Goal: Book appointment/travel/reservation

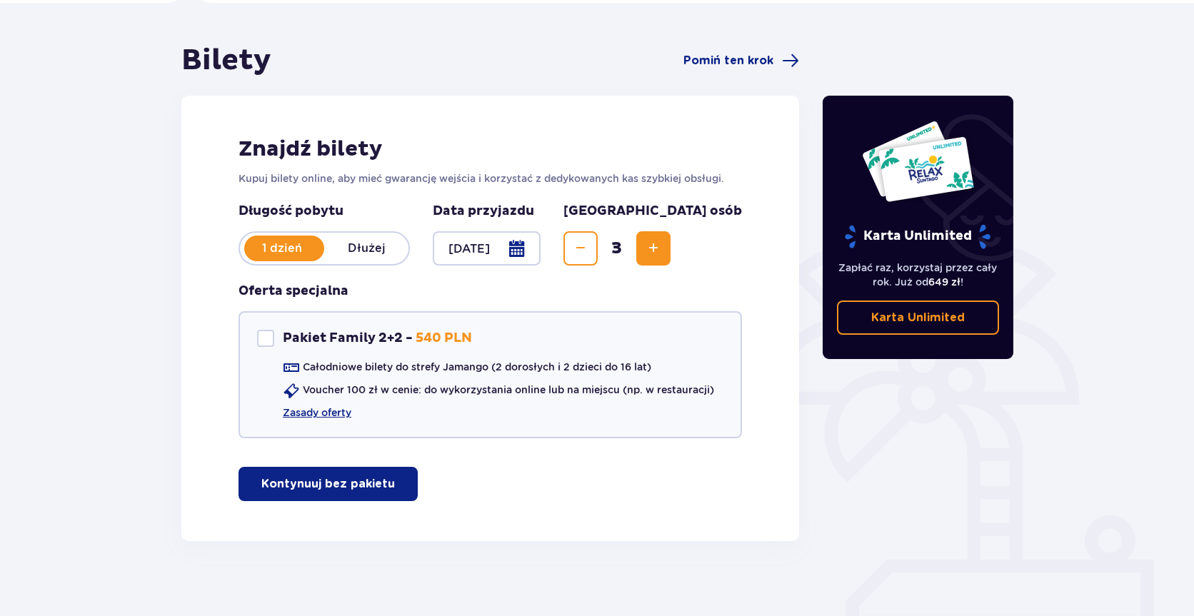
scroll to position [119, 0]
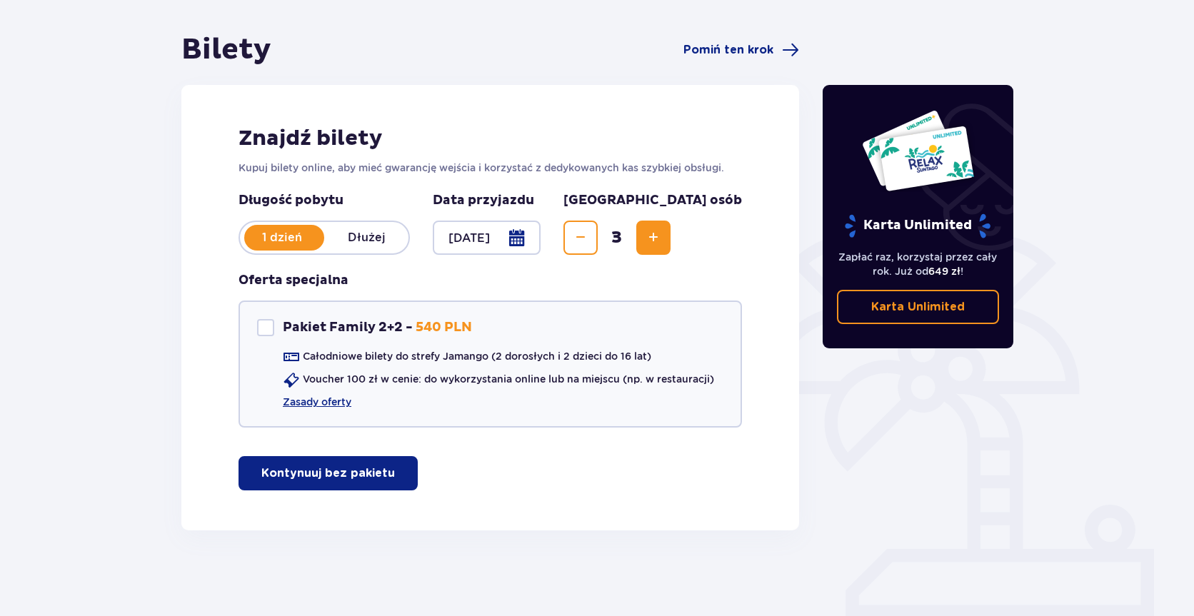
drag, startPoint x: 342, startPoint y: 478, endPoint x: 381, endPoint y: 473, distance: 39.6
click at [342, 478] on p "Kontynuuj bez pakietu" at bounding box center [328, 474] width 134 height 16
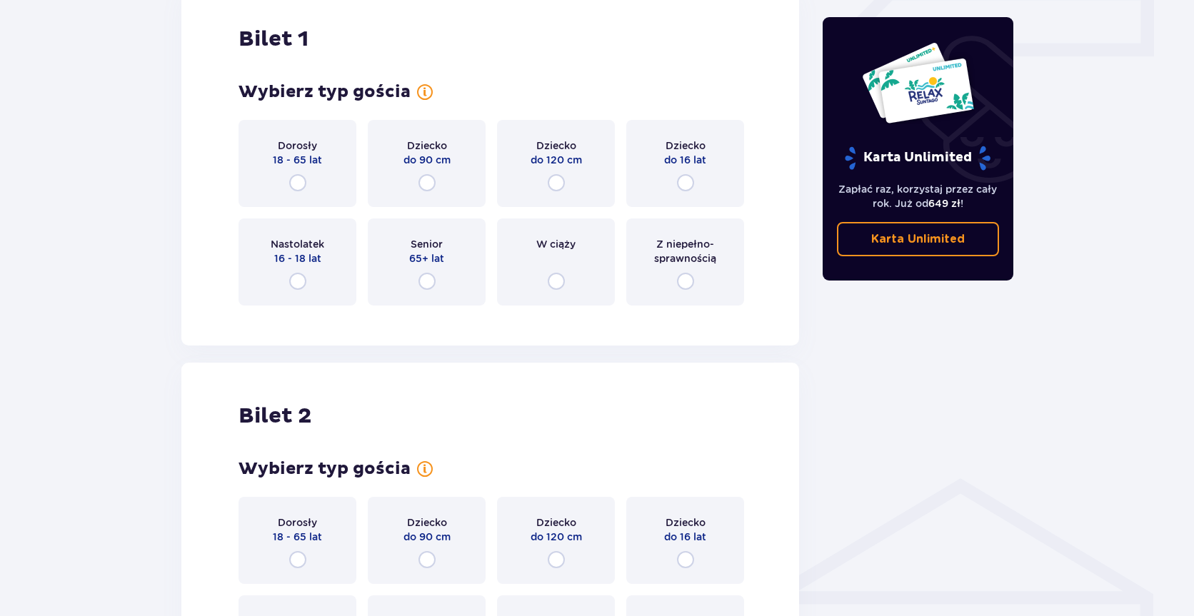
scroll to position [578, 0]
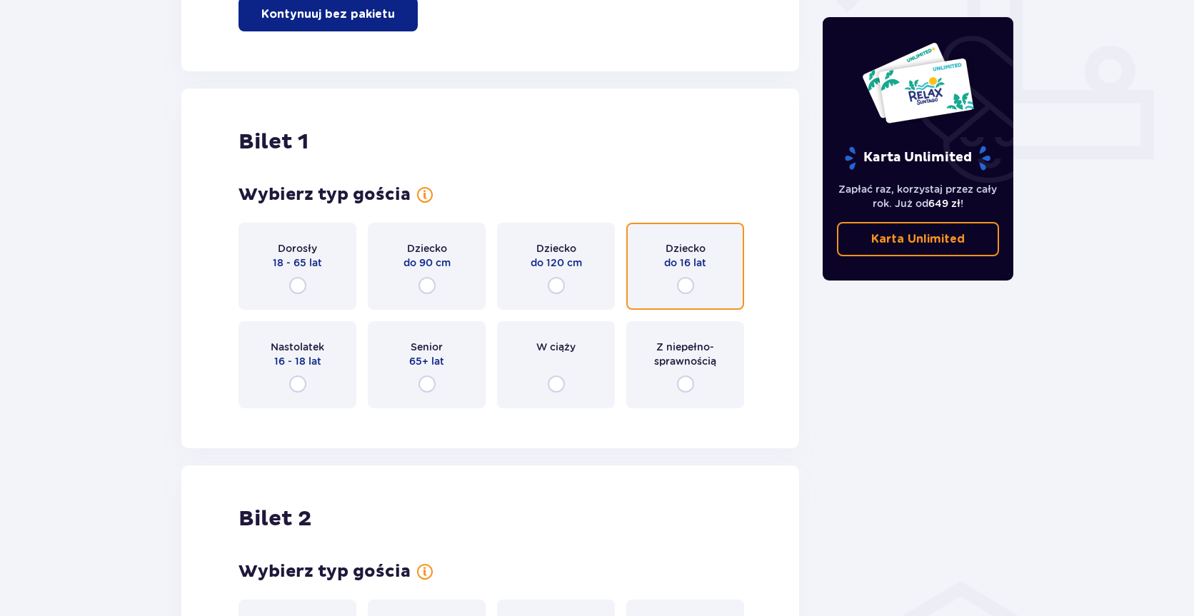
click at [688, 286] on input "radio" at bounding box center [685, 285] width 17 height 17
radio input "true"
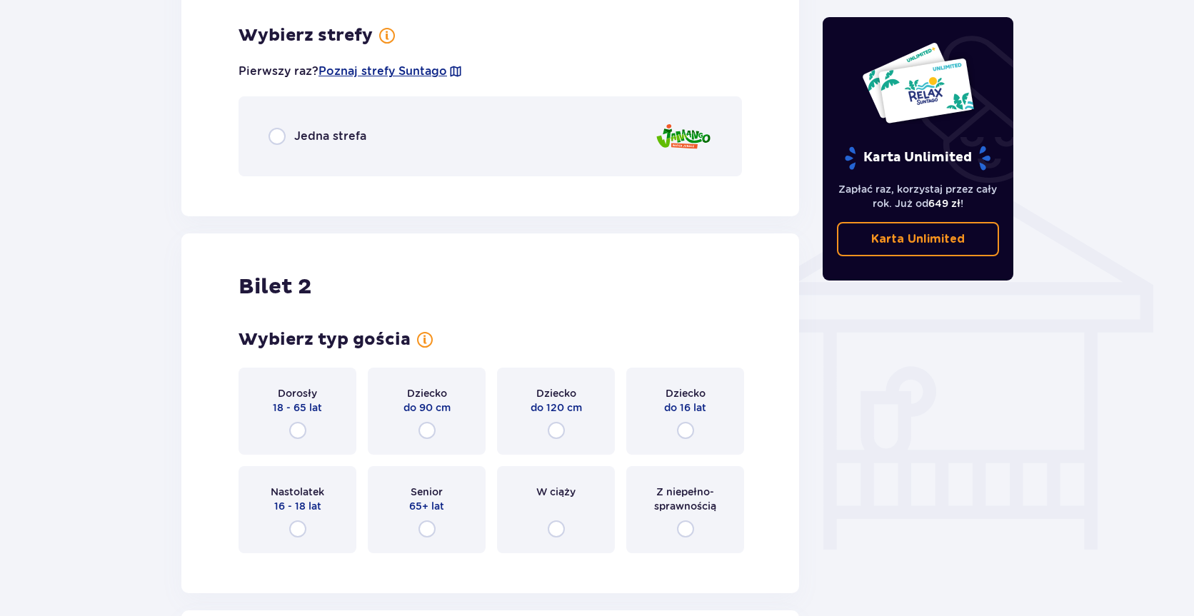
scroll to position [998, 0]
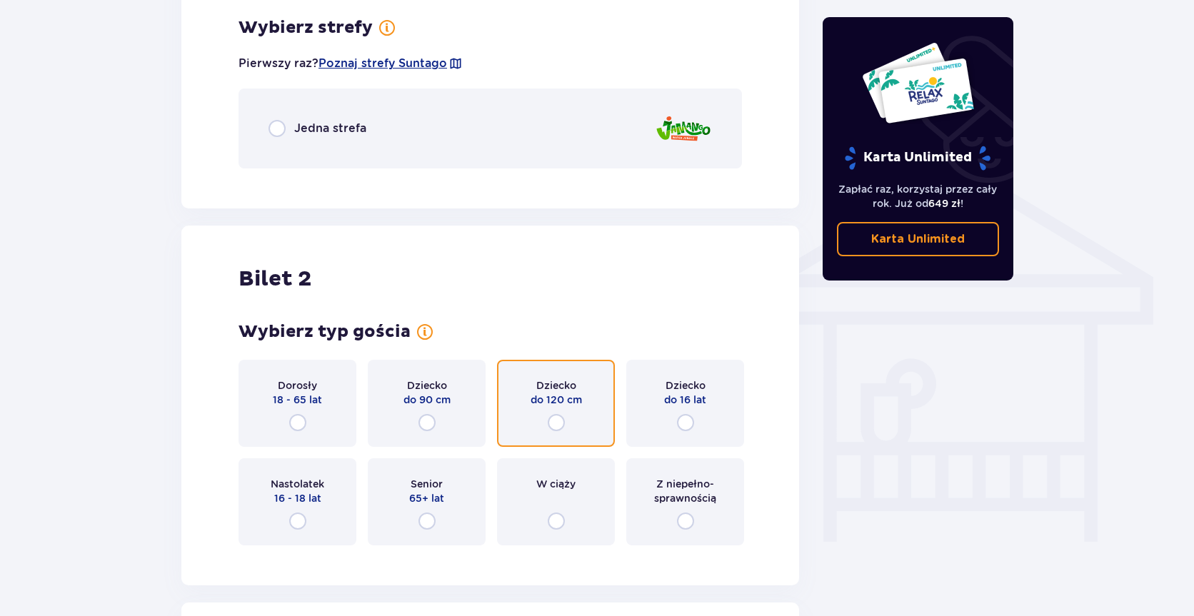
click at [552, 426] on input "radio" at bounding box center [556, 422] width 17 height 17
radio input "true"
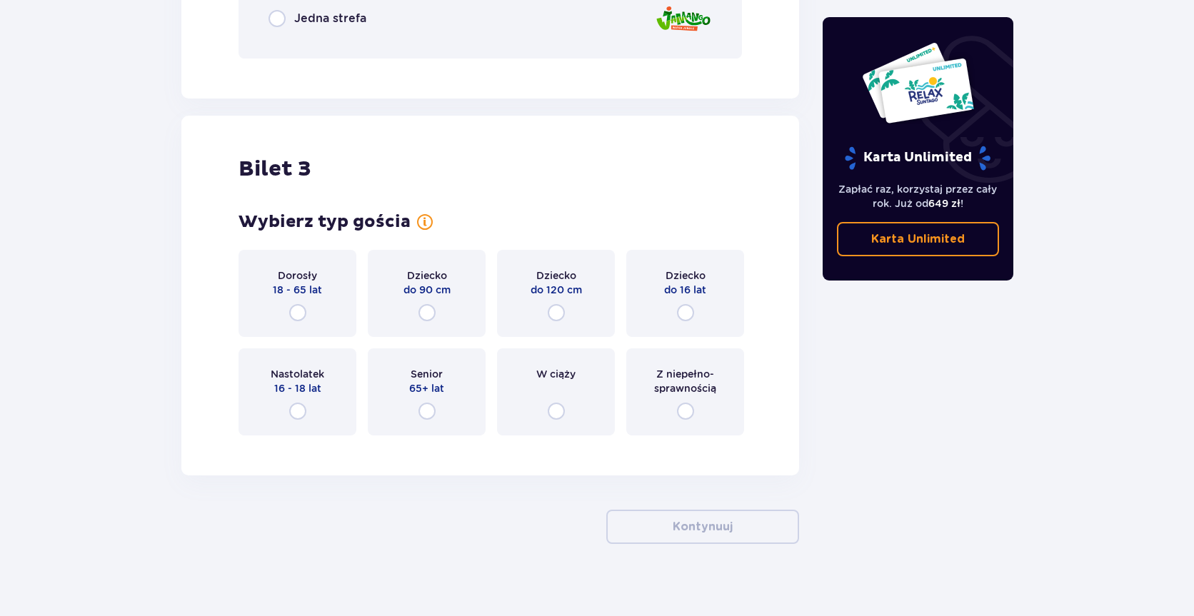
scroll to position [1679, 0]
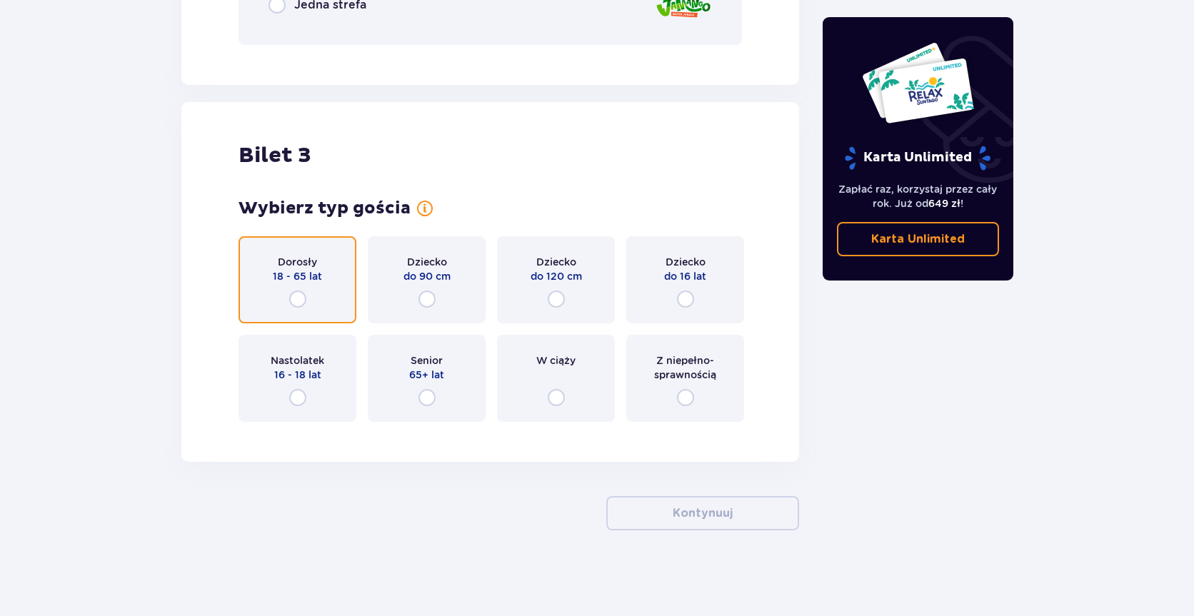
click at [294, 295] on input "radio" at bounding box center [297, 299] width 17 height 17
radio input "true"
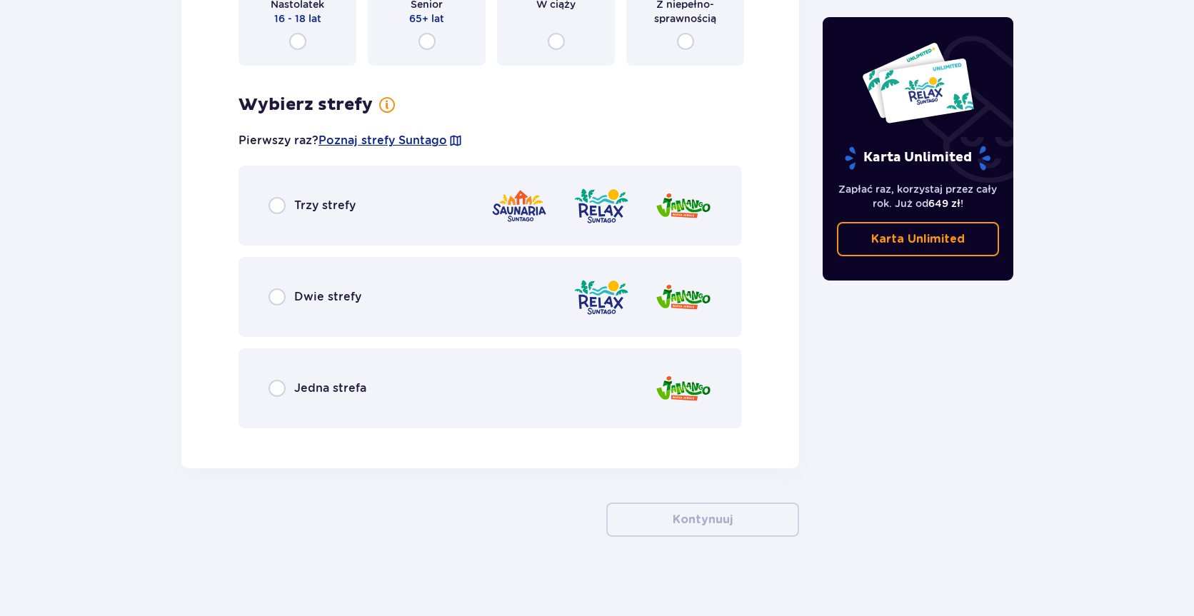
scroll to position [2041, 0]
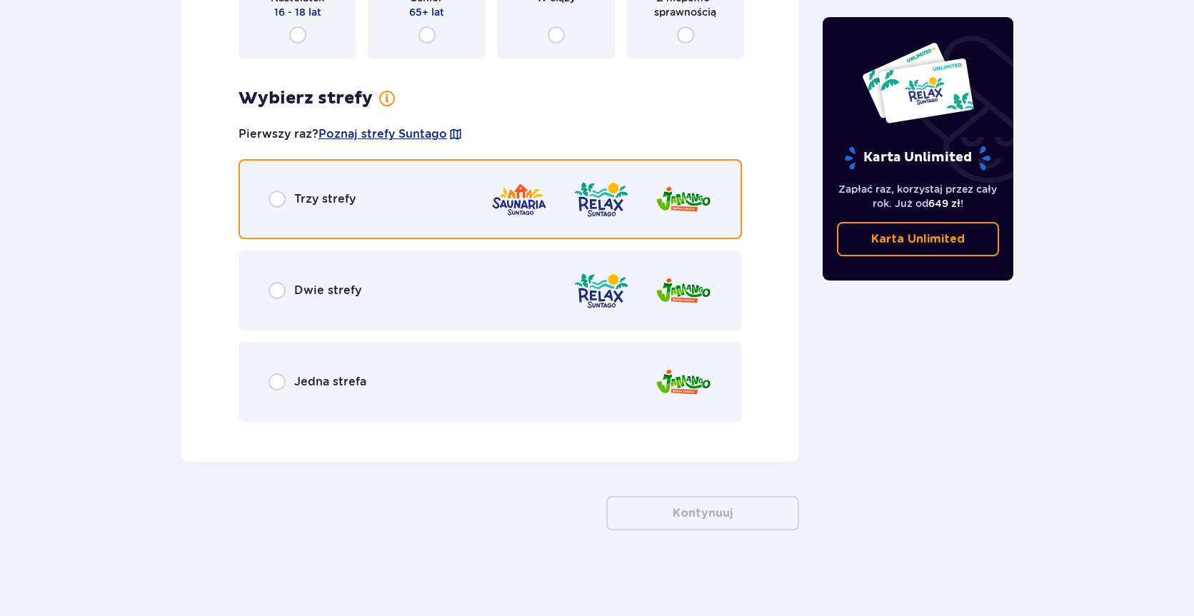
click at [273, 196] on input "radio" at bounding box center [276, 199] width 17 height 17
radio input "true"
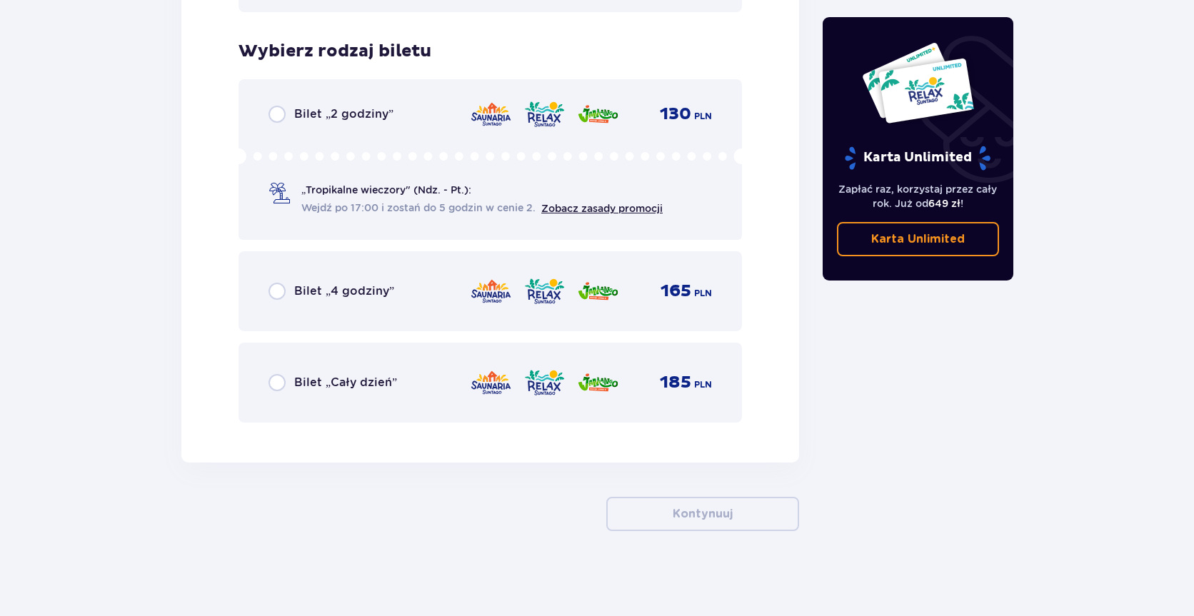
scroll to position [2452, 0]
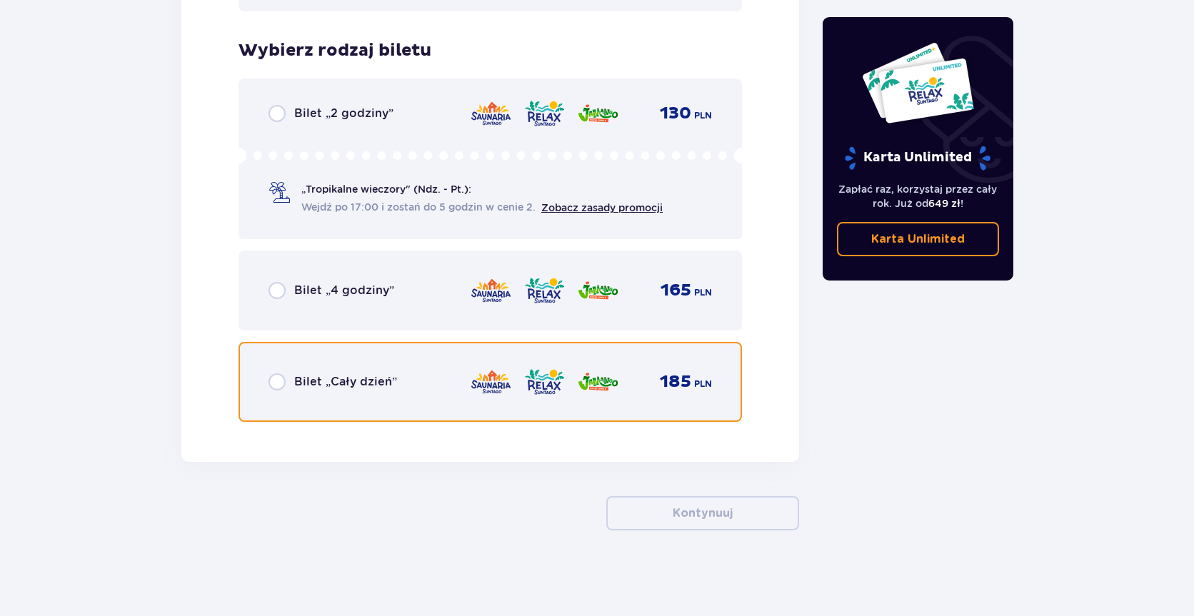
click at [281, 381] on input "radio" at bounding box center [276, 381] width 17 height 17
radio input "true"
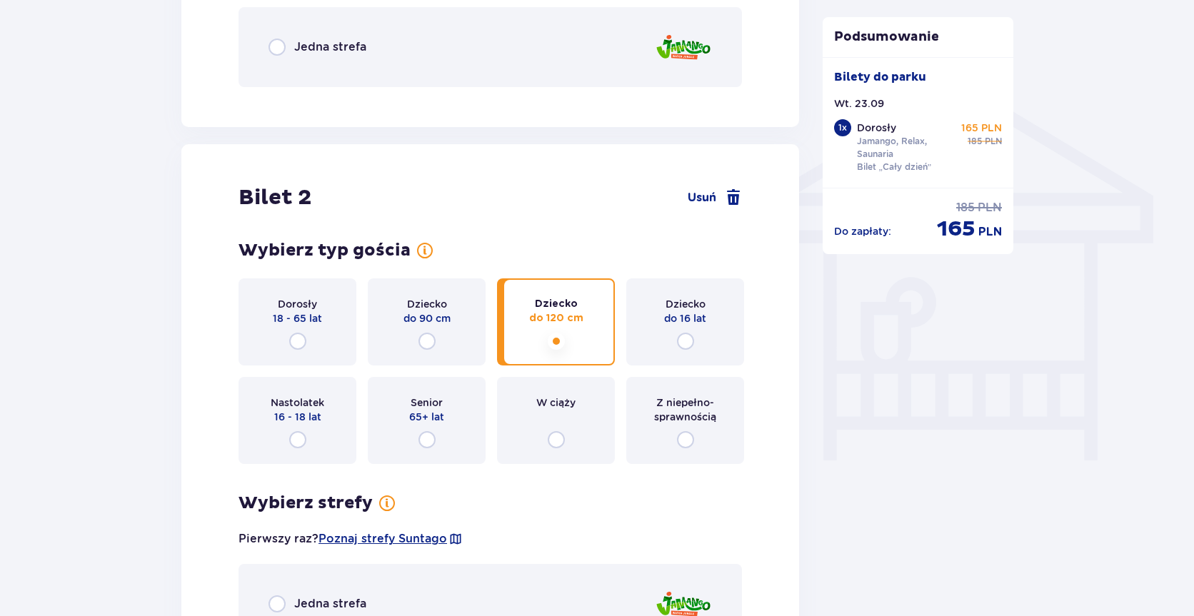
scroll to position [1078, 0]
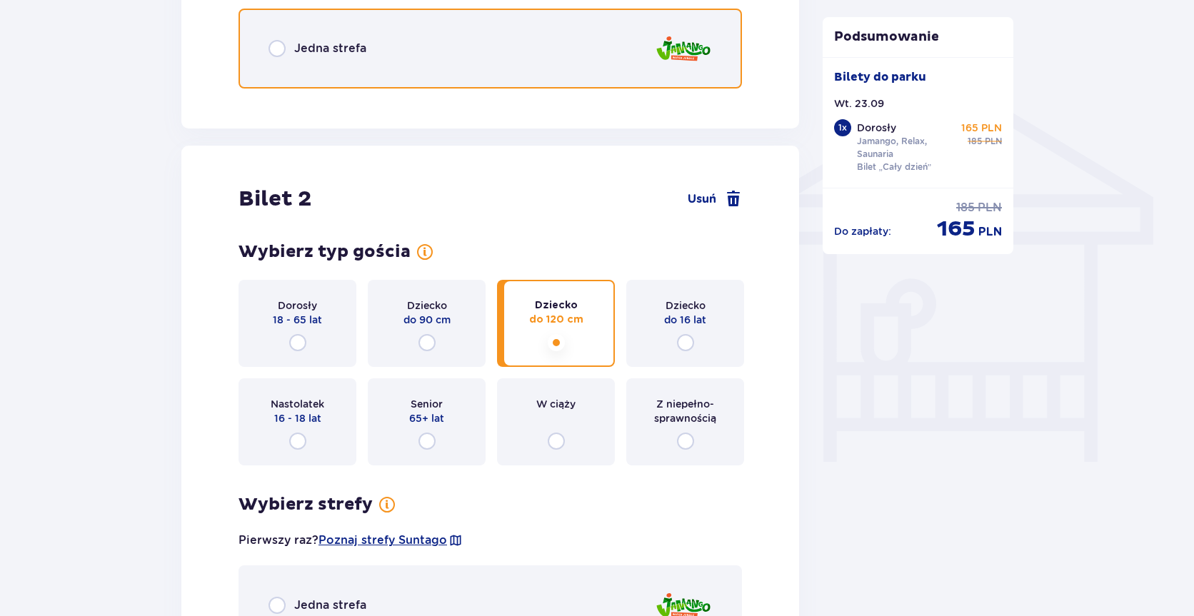
click at [273, 49] on input "radio" at bounding box center [276, 48] width 17 height 17
radio input "true"
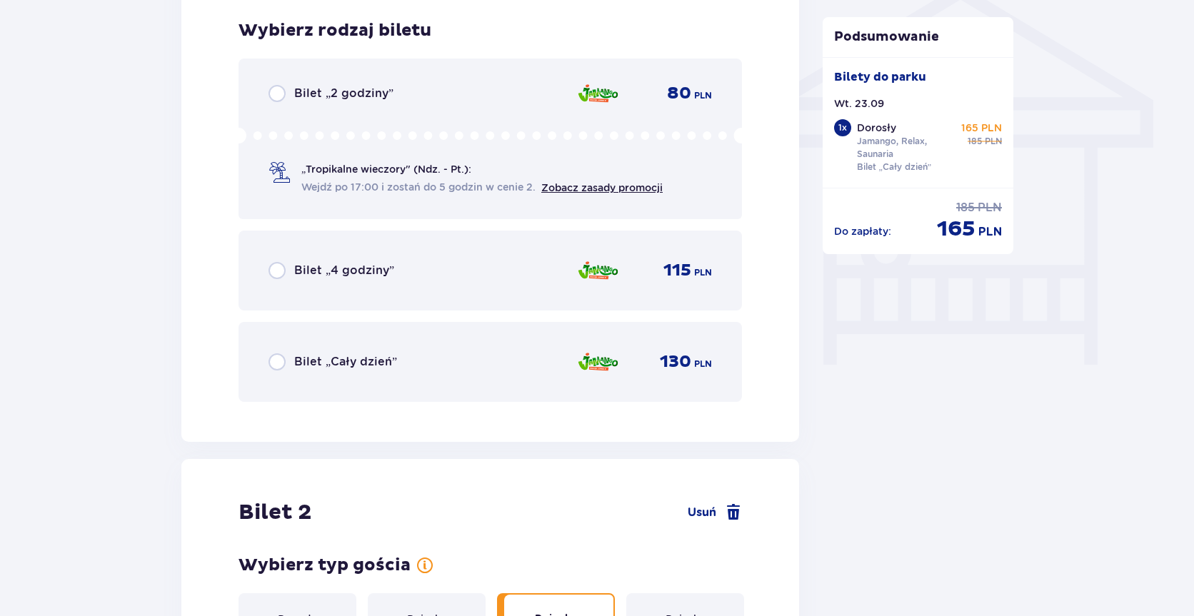
scroll to position [1178, 0]
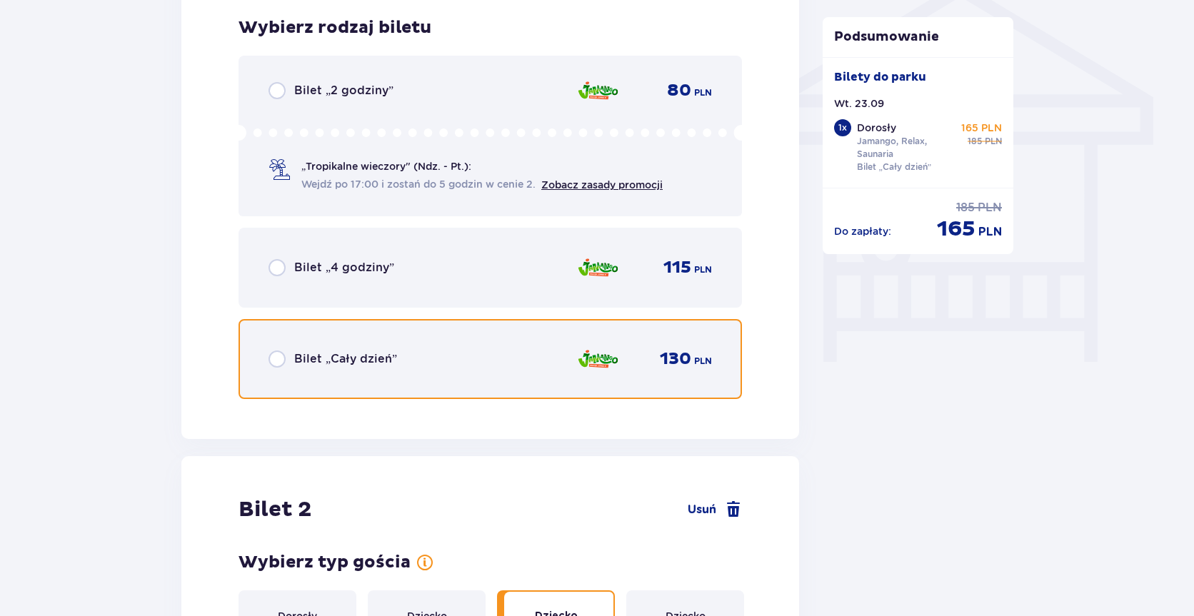
click at [278, 358] on input "radio" at bounding box center [276, 359] width 17 height 17
radio input "true"
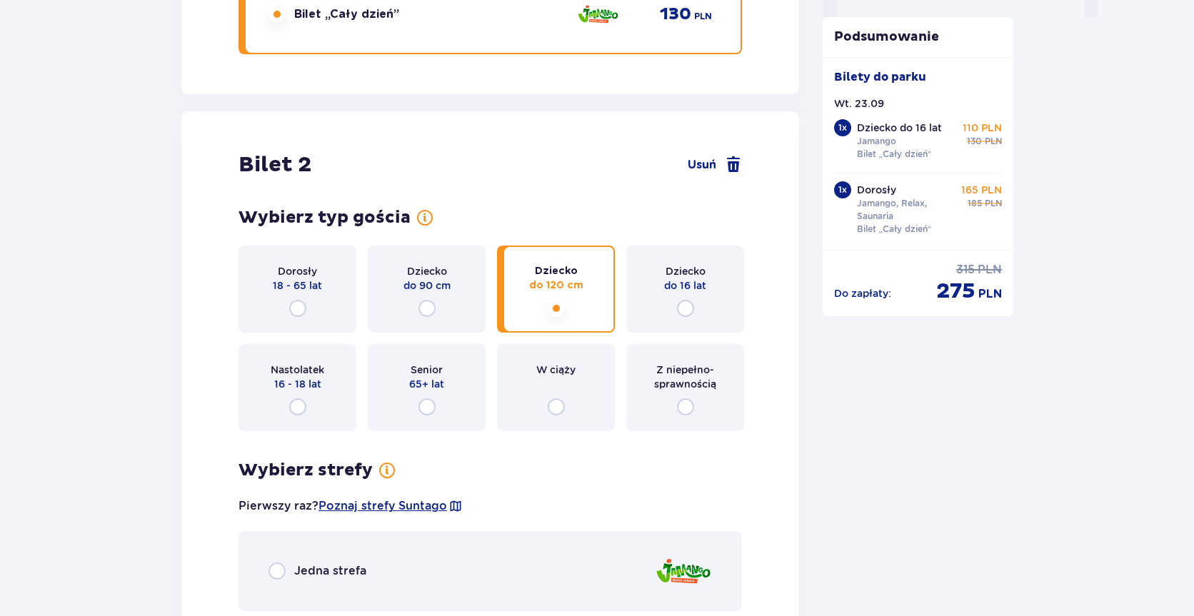
scroll to position [1617, 0]
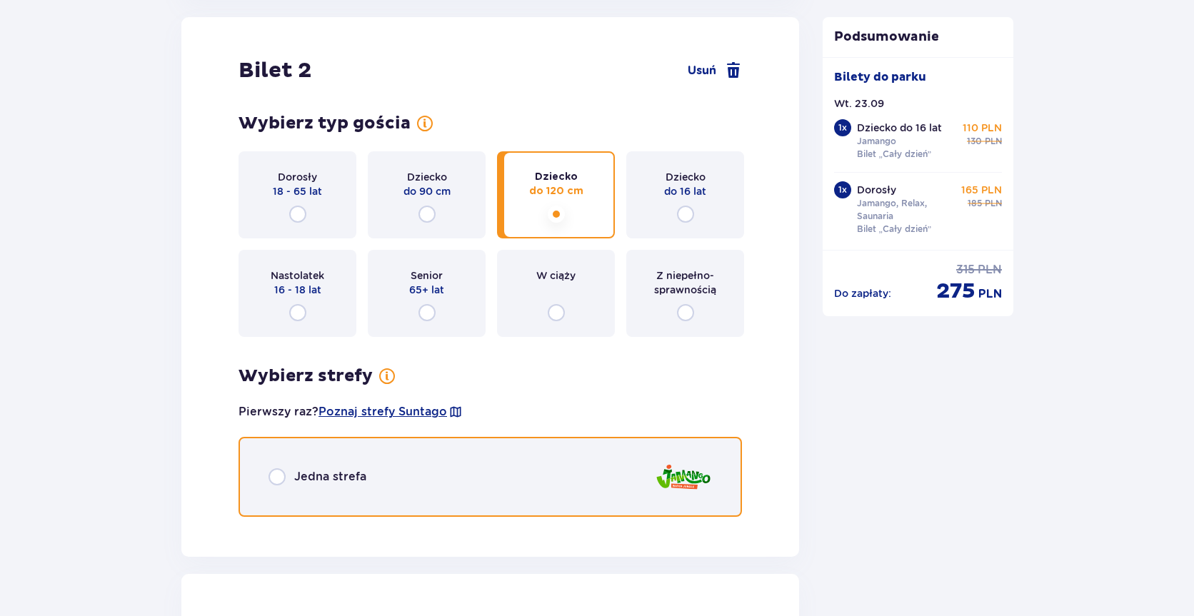
click at [281, 473] on input "radio" at bounding box center [276, 476] width 17 height 17
radio input "true"
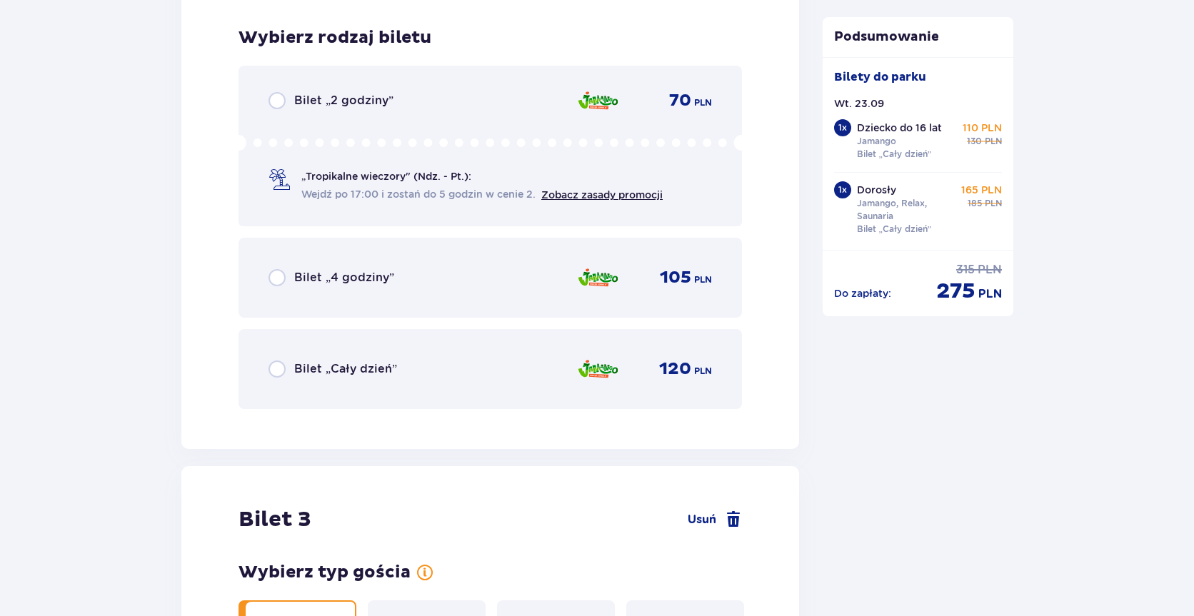
scroll to position [2146, 0]
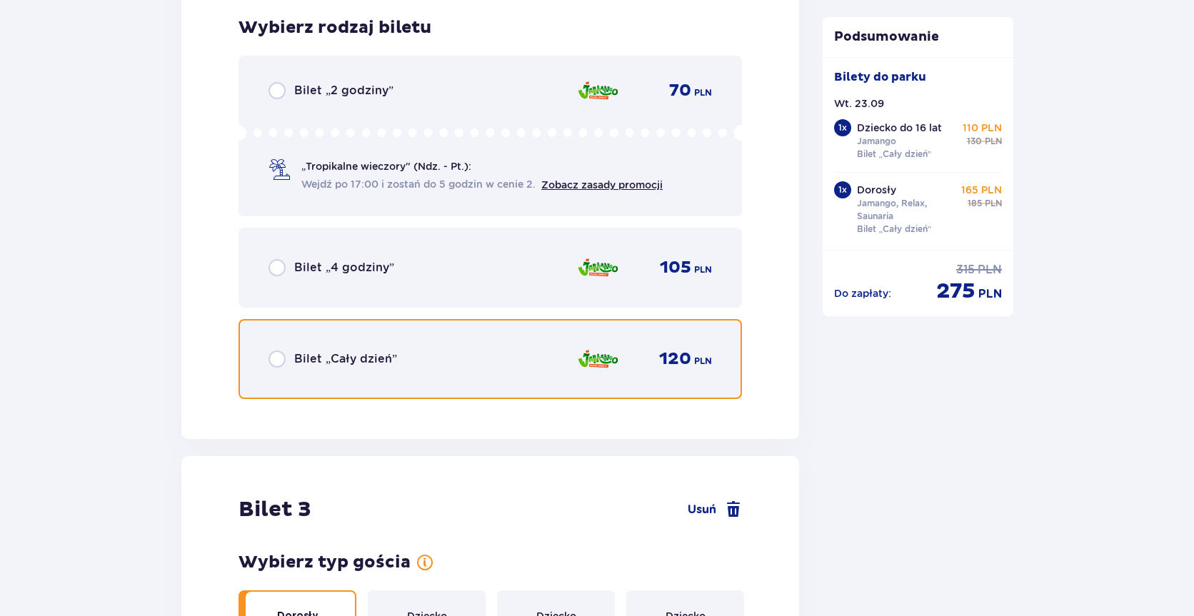
click at [280, 357] on input "radio" at bounding box center [276, 359] width 17 height 17
radio input "true"
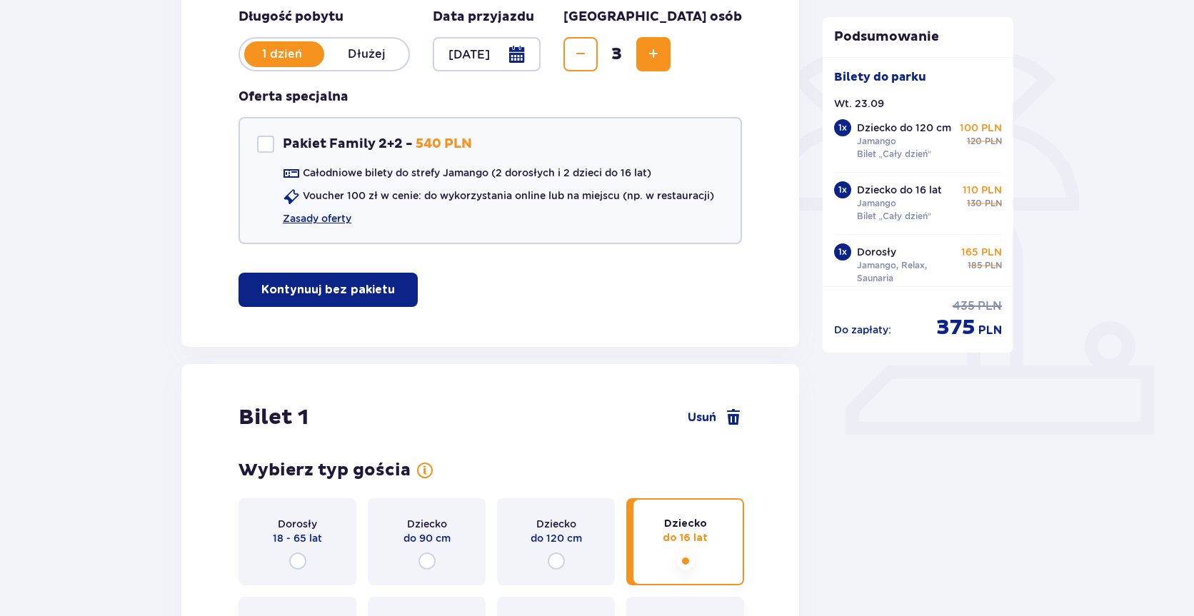
scroll to position [0, 0]
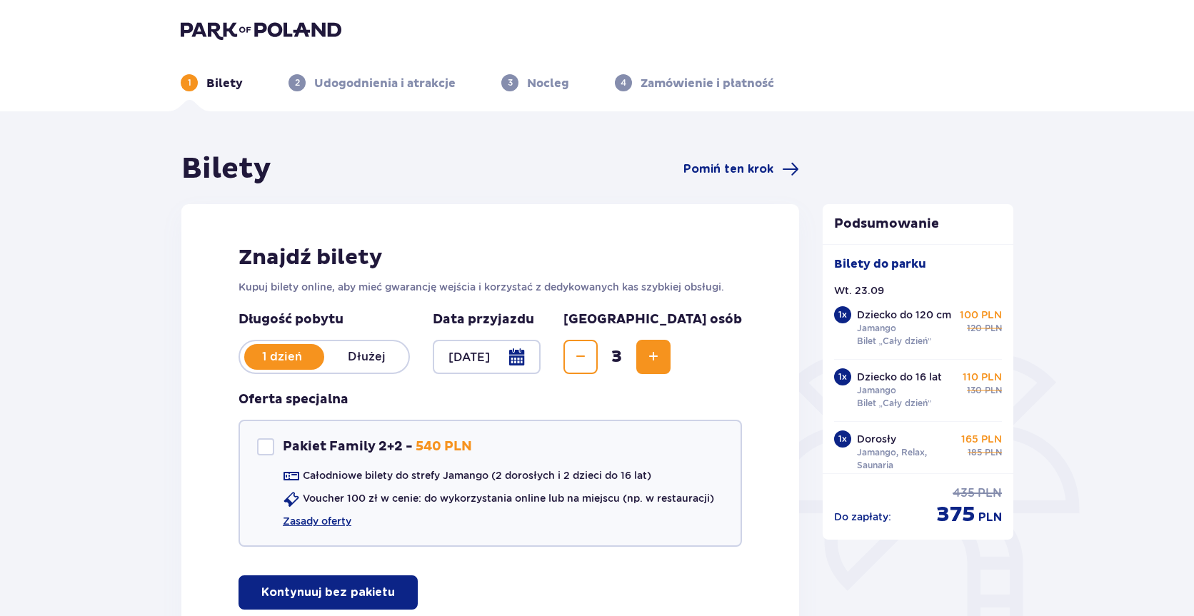
click at [549, 89] on p "Nocleg" at bounding box center [548, 84] width 42 height 16
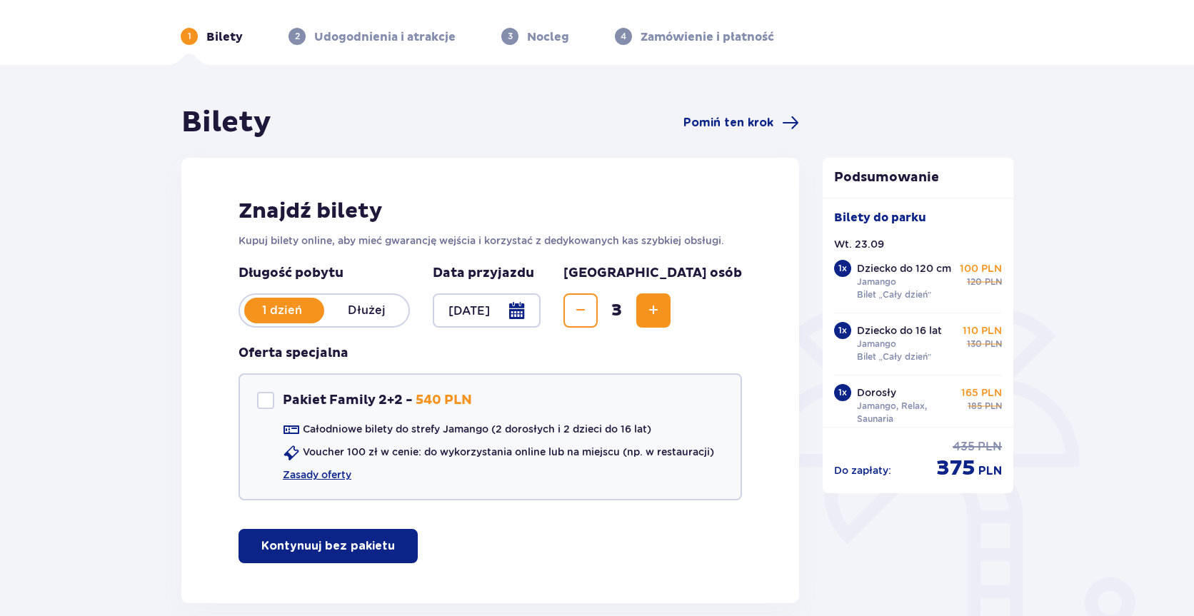
scroll to position [71, 0]
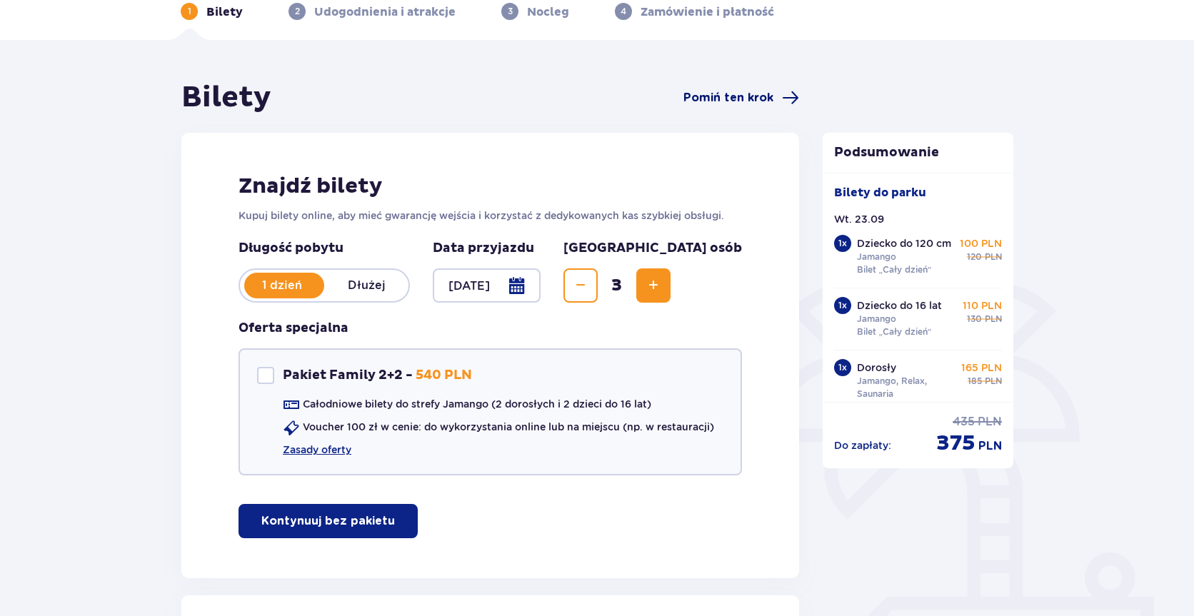
click at [749, 99] on span "Pomiń ten krok" at bounding box center [728, 98] width 90 height 16
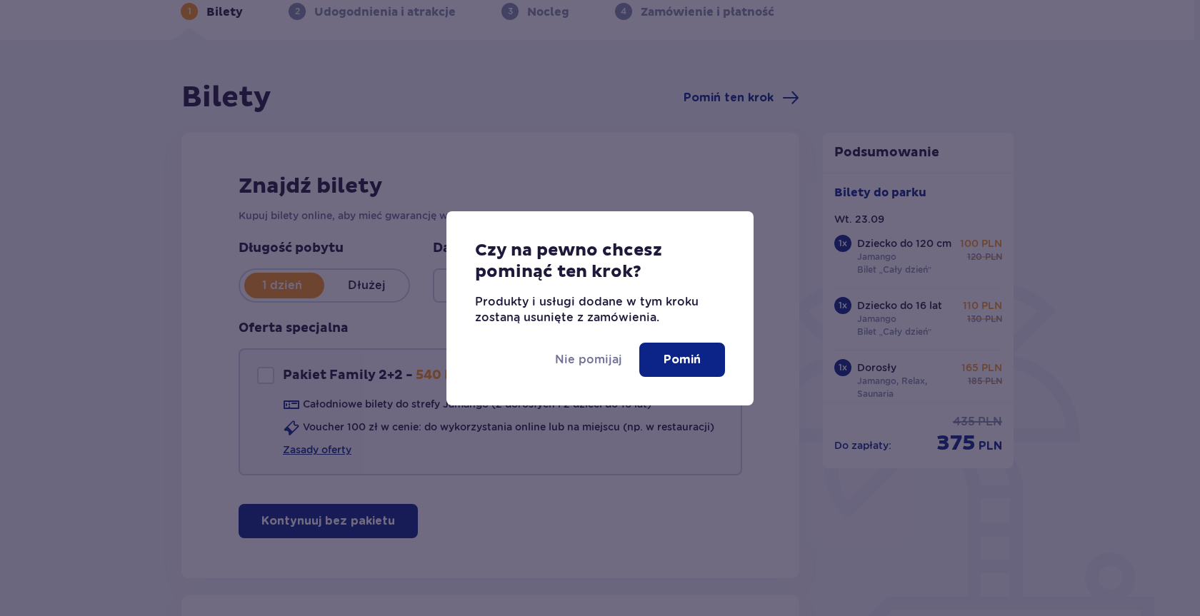
click at [686, 355] on p "Pomiń" at bounding box center [681, 360] width 37 height 16
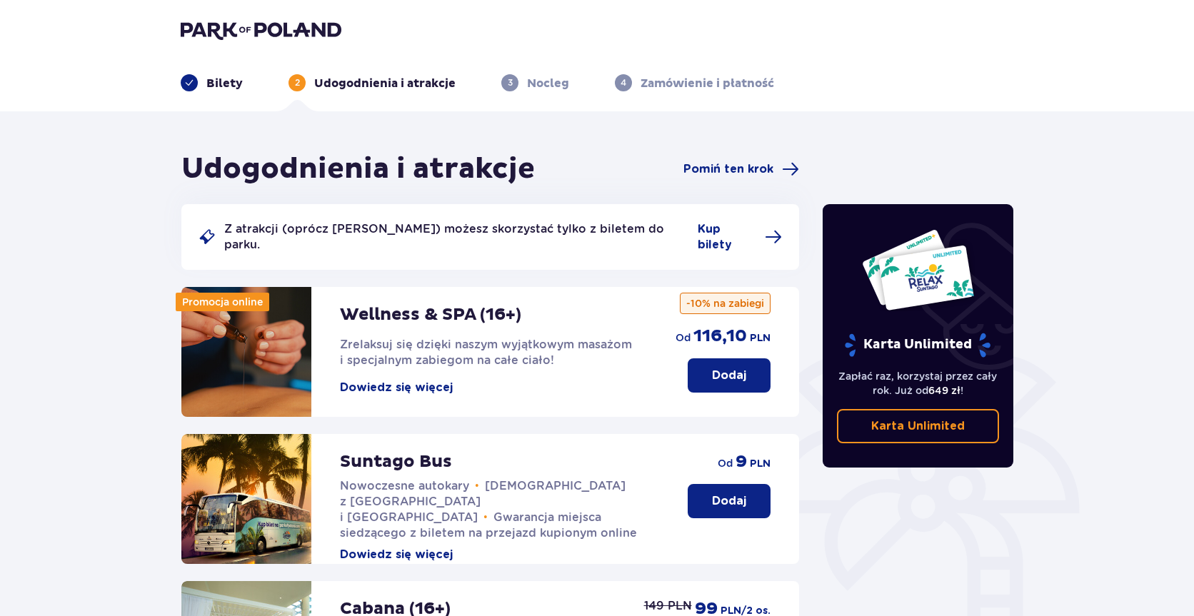
click at [386, 81] on p "Udogodnienia i atrakcje" at bounding box center [384, 84] width 141 height 16
click at [737, 165] on span "Pomiń ten krok" at bounding box center [728, 169] width 90 height 16
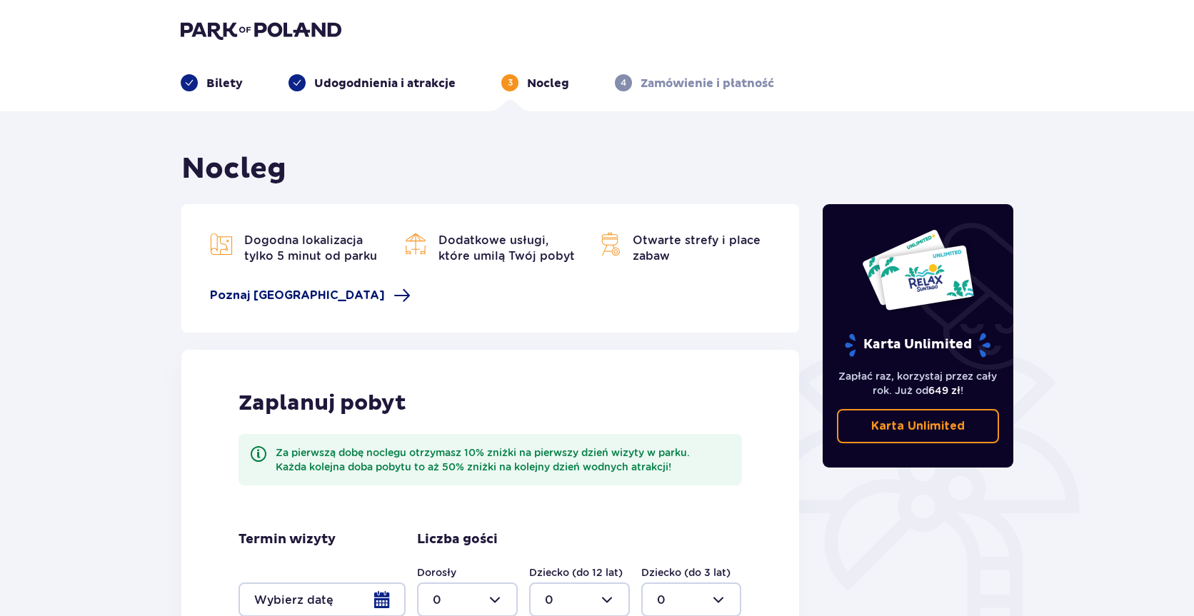
click at [323, 296] on span "Poznaj Suntago Village" at bounding box center [297, 296] width 175 height 16
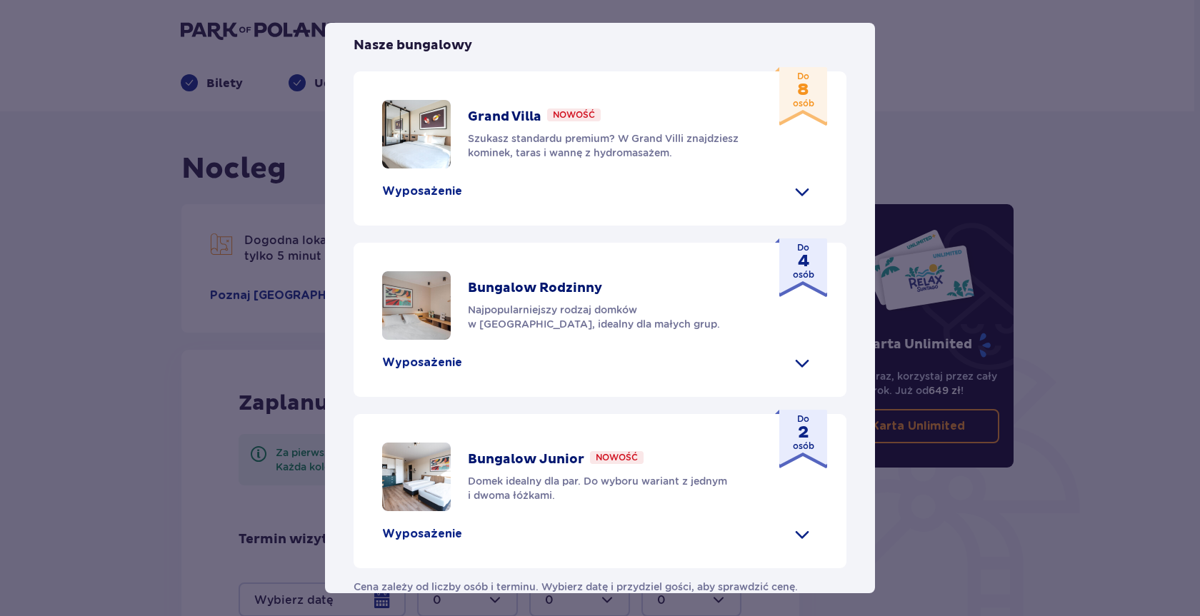
scroll to position [428, 0]
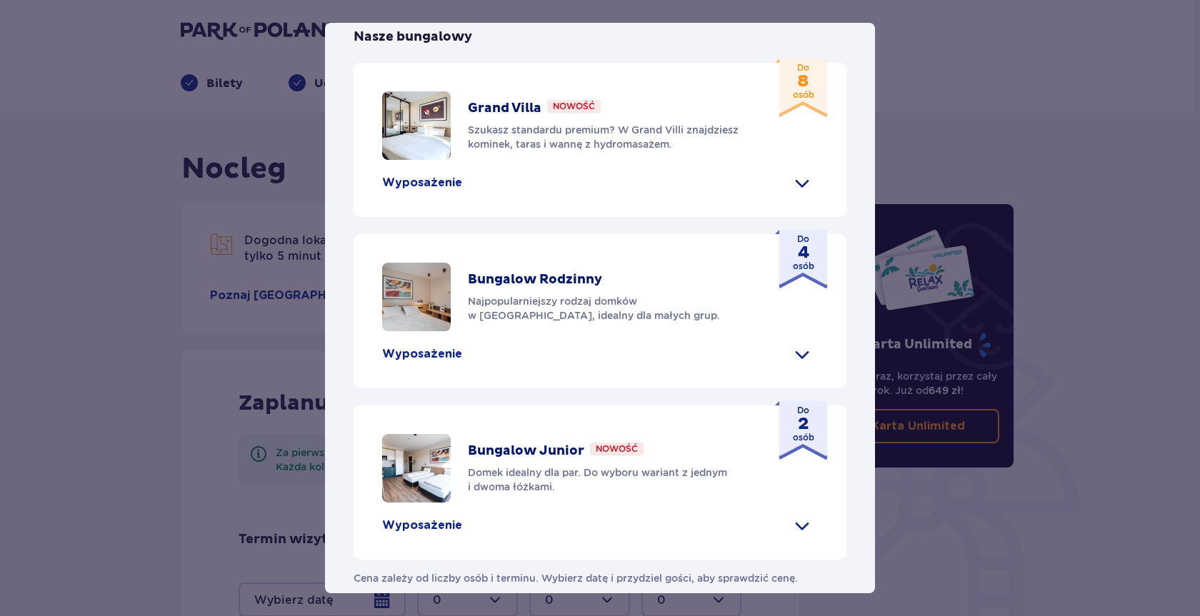
click at [448, 191] on p "Wyposażenie" at bounding box center [422, 183] width 80 height 16
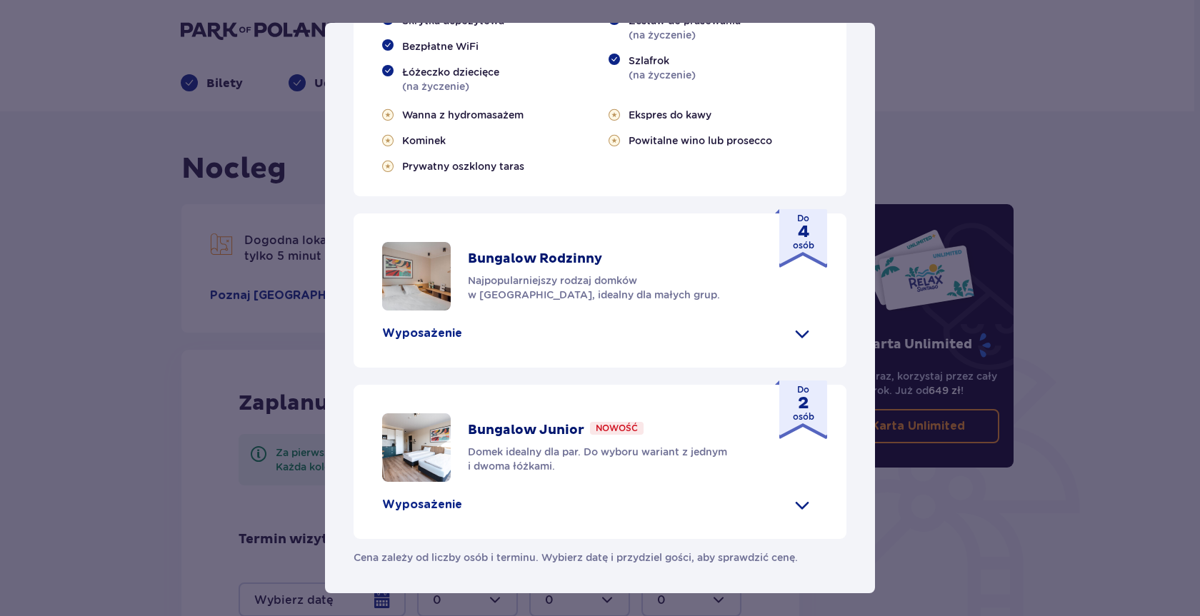
scroll to position [857, 0]
click at [557, 268] on p "Bungalow Rodzinny" at bounding box center [535, 259] width 134 height 17
drag, startPoint x: 441, startPoint y: 336, endPoint x: 421, endPoint y: 359, distance: 30.9
click at [441, 311] on img at bounding box center [416, 276] width 69 height 69
click at [406, 341] on p "Wyposażenie" at bounding box center [422, 334] width 80 height 16
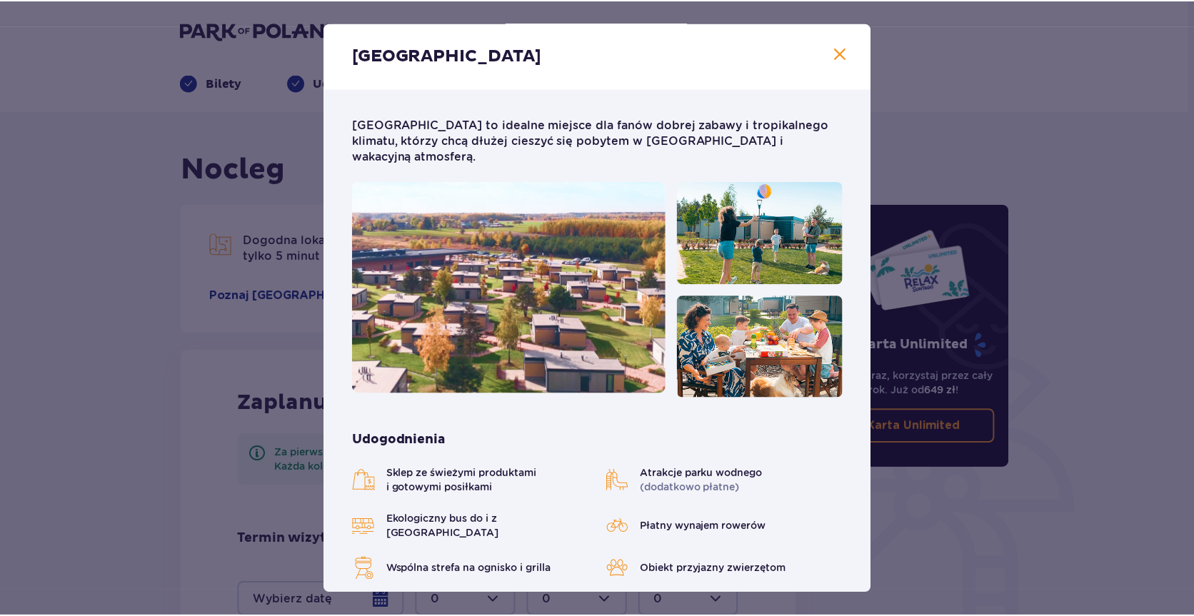
scroll to position [0, 0]
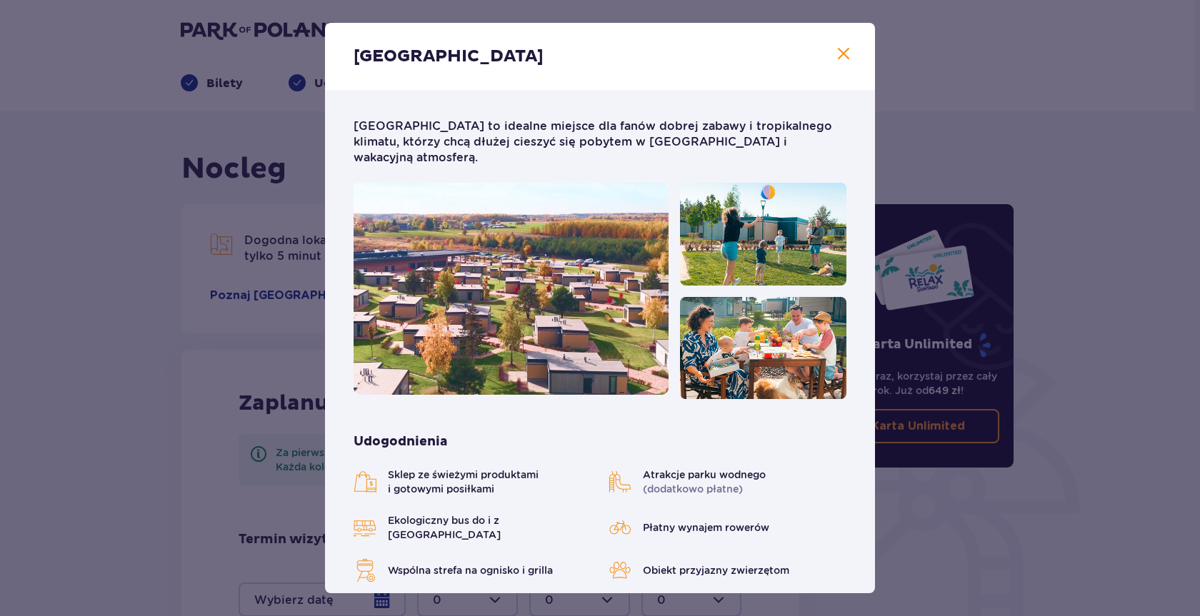
click at [837, 50] on span at bounding box center [843, 54] width 17 height 17
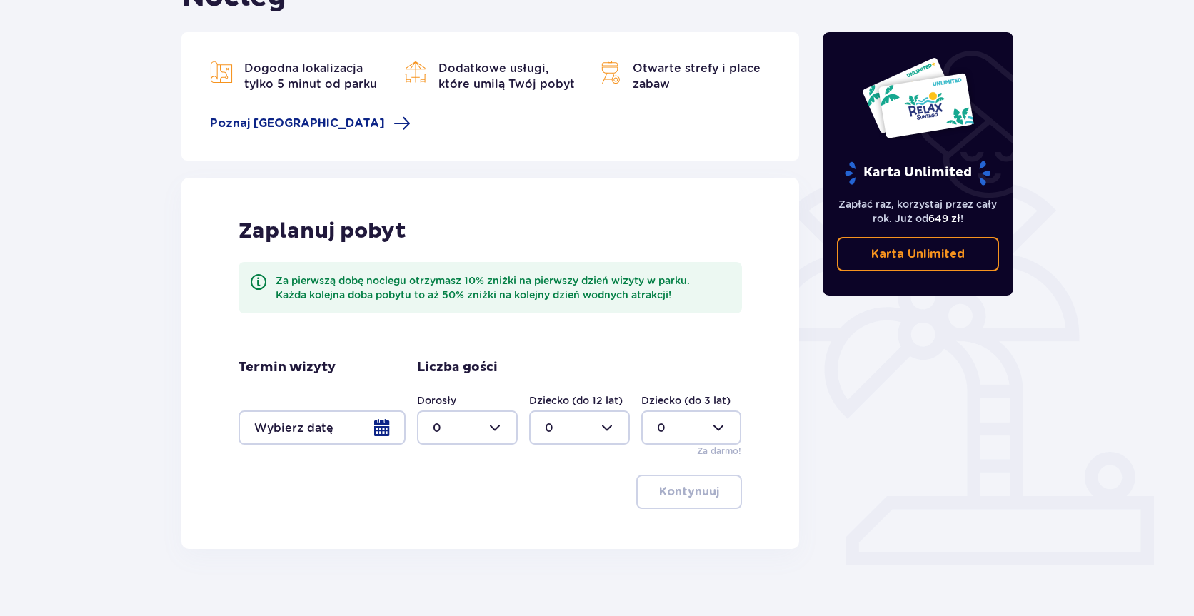
scroll to position [191, 0]
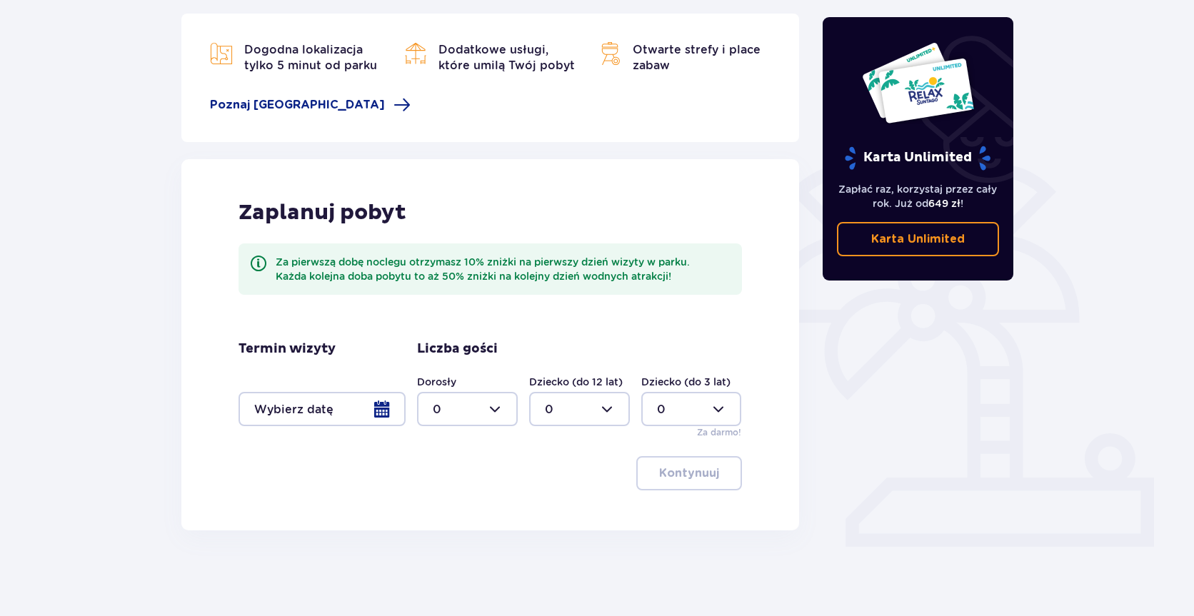
click at [384, 412] on div at bounding box center [321, 409] width 167 height 34
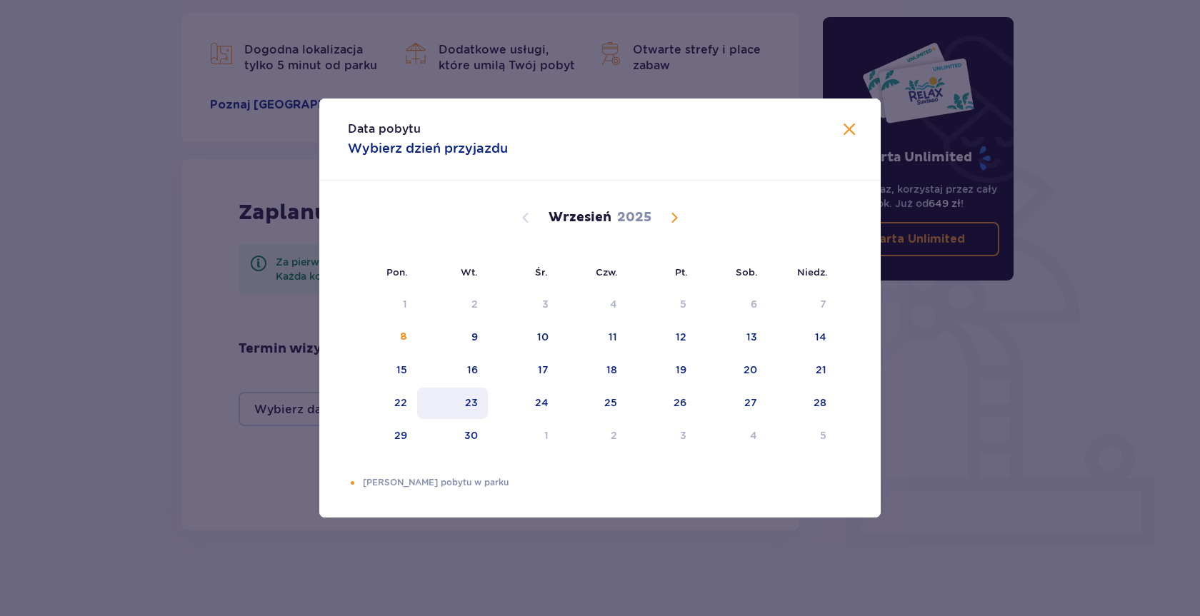
click at [475, 400] on div "23" at bounding box center [471, 403] width 13 height 14
click at [543, 403] on div "24" at bounding box center [542, 403] width 14 height 14
type input "23.09.25 - 24.09.25"
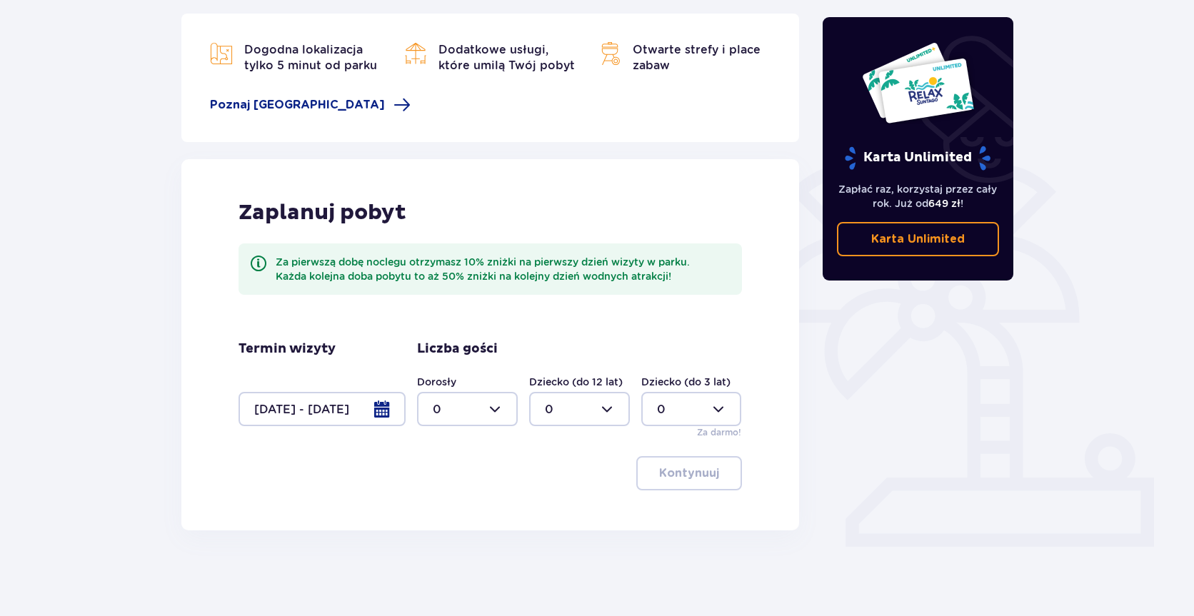
click at [498, 405] on div at bounding box center [467, 409] width 101 height 34
click at [454, 510] on div "2" at bounding box center [467, 513] width 69 height 16
type input "2"
click at [610, 407] on div at bounding box center [579, 409] width 101 height 34
click at [566, 511] on div "2" at bounding box center [579, 513] width 69 height 16
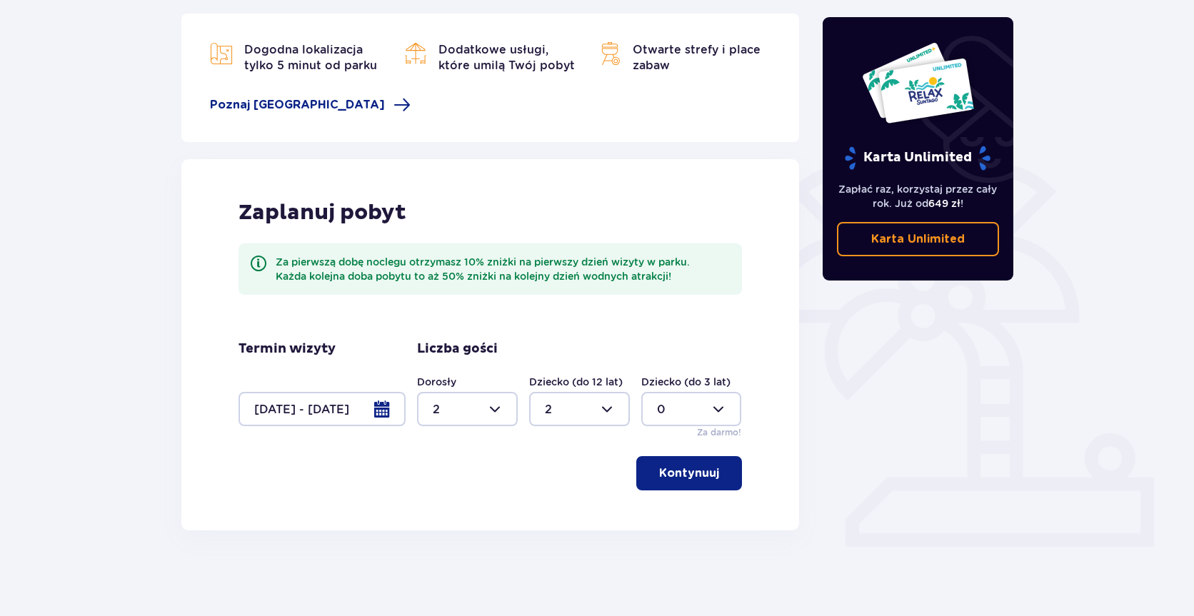
type input "2"
click at [692, 473] on p "Kontynuuj" at bounding box center [689, 474] width 60 height 16
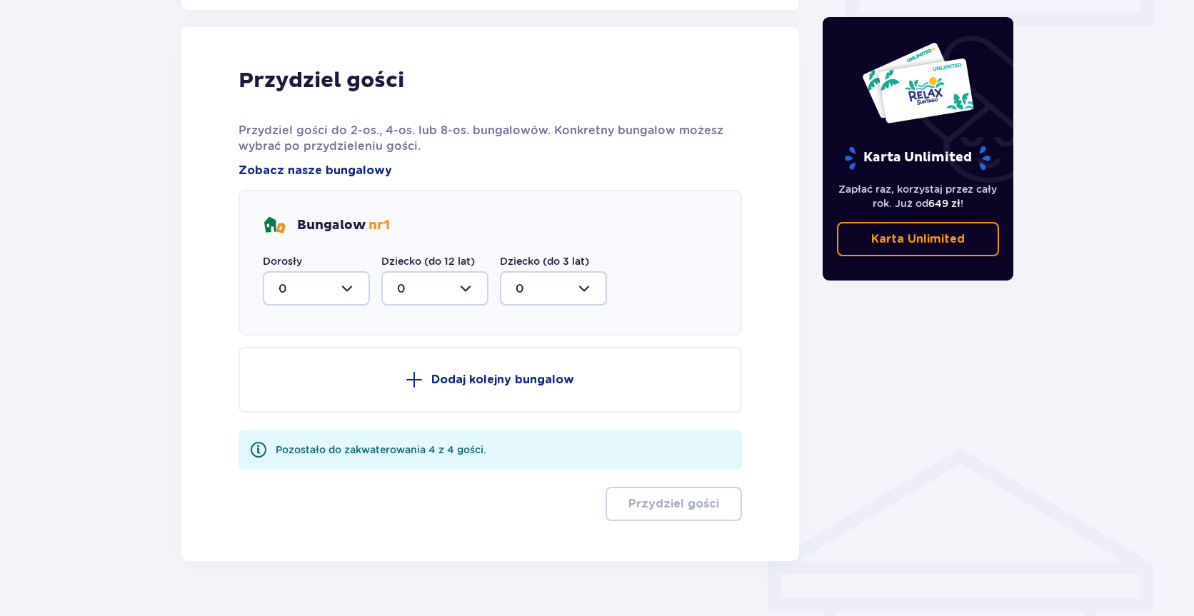
scroll to position [721, 0]
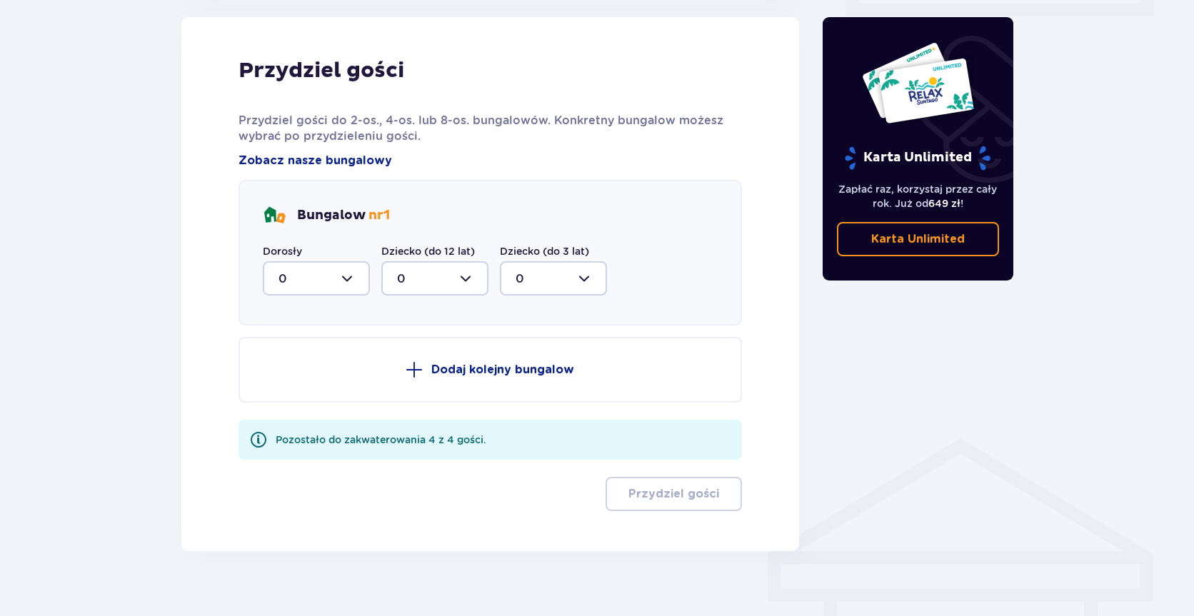
click at [348, 278] on div at bounding box center [316, 278] width 107 height 34
click at [303, 378] on div "2" at bounding box center [316, 382] width 76 height 16
type input "2"
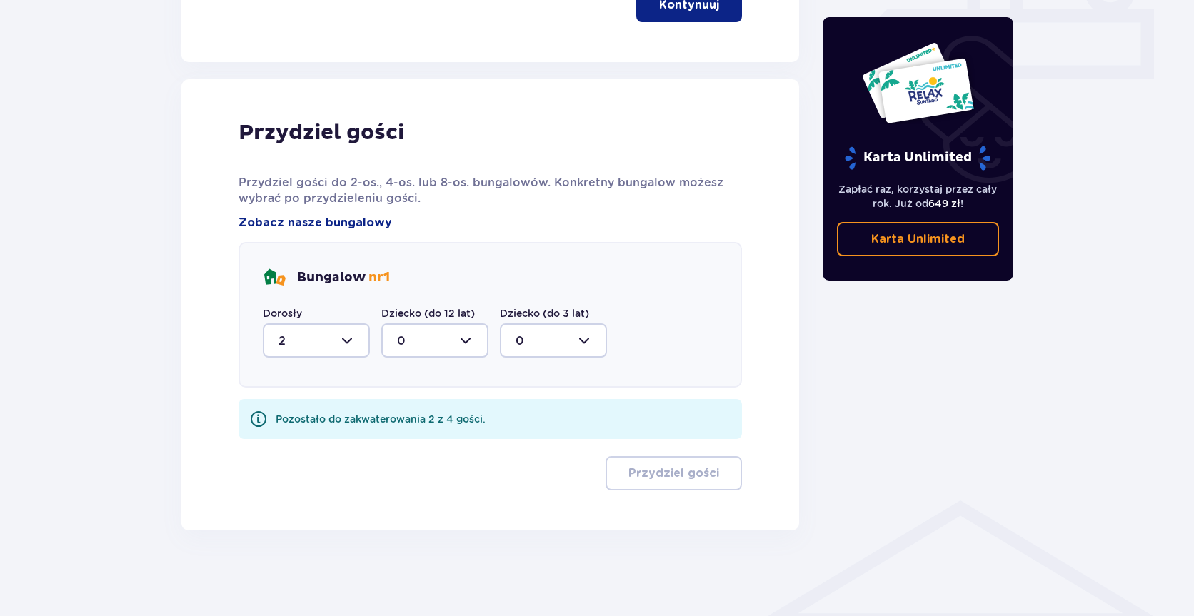
scroll to position [659, 0]
click at [463, 343] on div at bounding box center [434, 340] width 107 height 34
click at [424, 445] on div "2" at bounding box center [435, 444] width 76 height 16
type input "2"
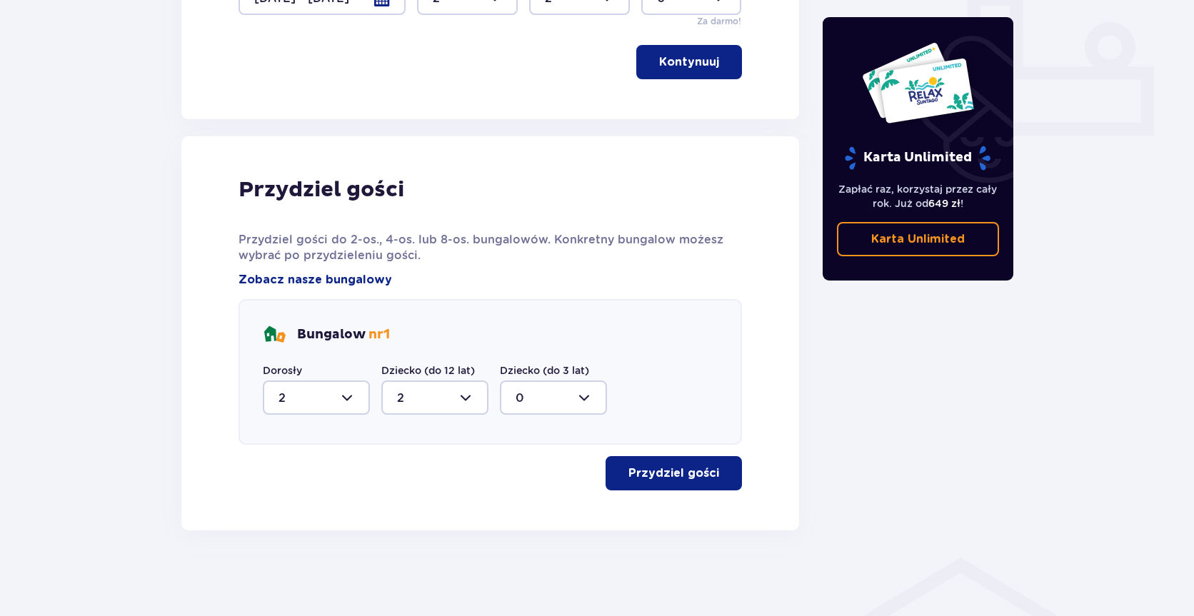
click at [680, 476] on p "Przydziel gości" at bounding box center [673, 474] width 91 height 16
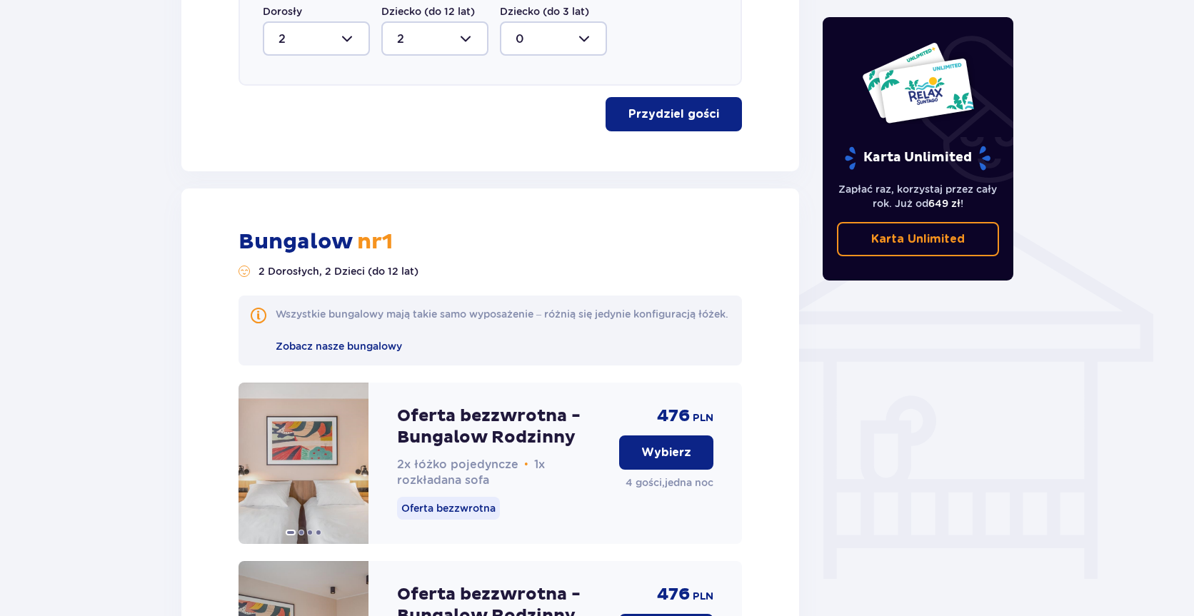
scroll to position [990, 0]
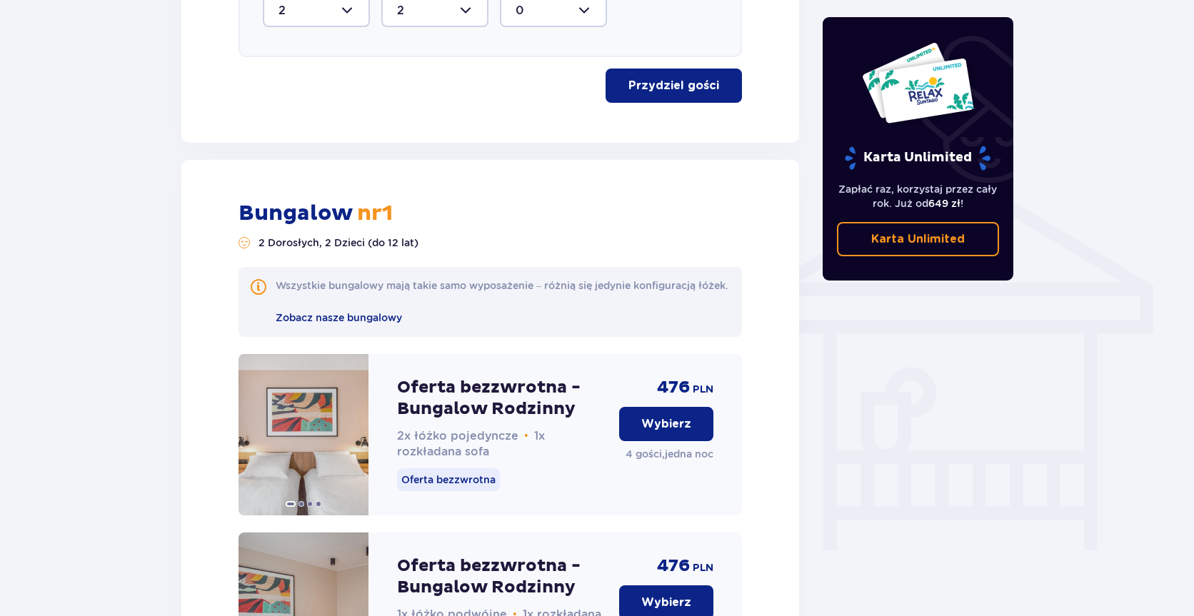
click at [654, 432] on p "Wybierz" at bounding box center [666, 424] width 50 height 16
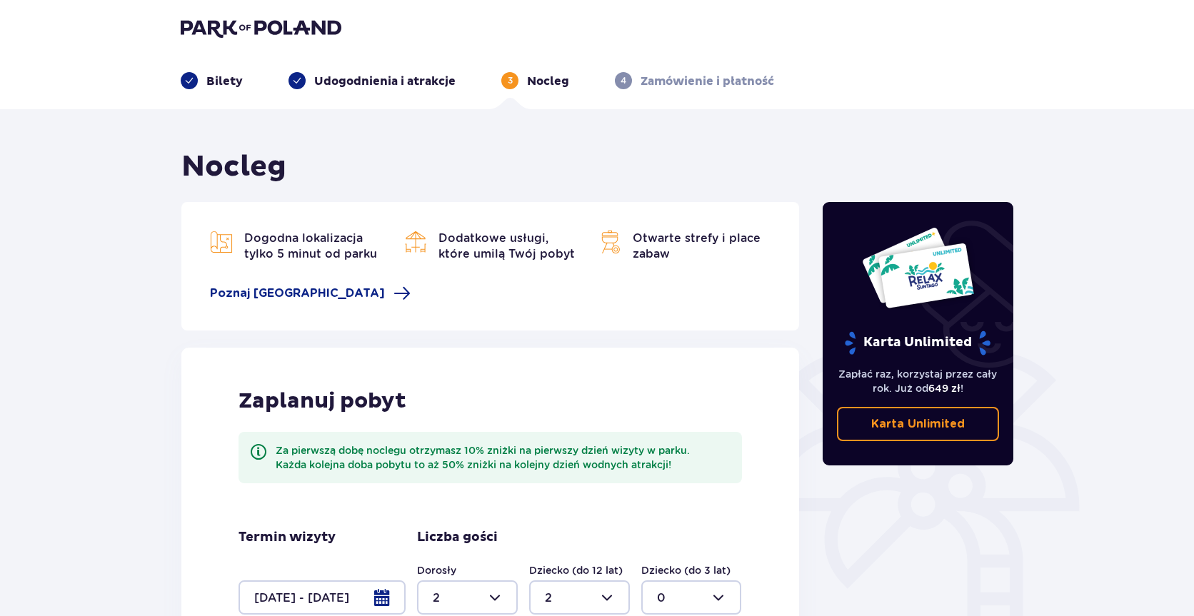
scroll to position [0, 0]
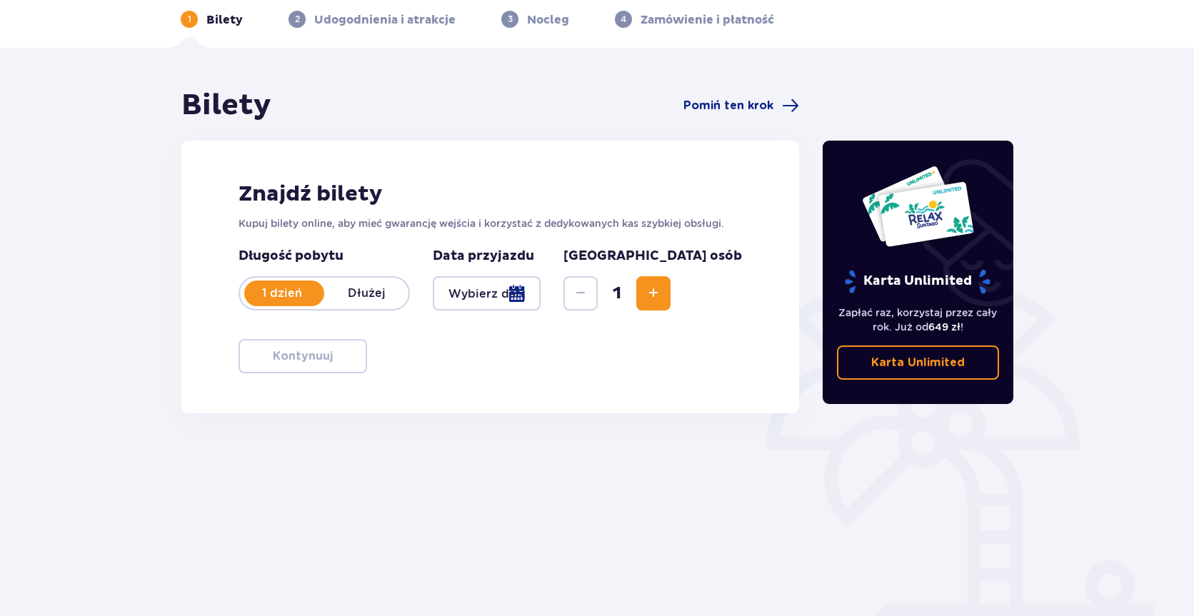
scroll to position [71, 0]
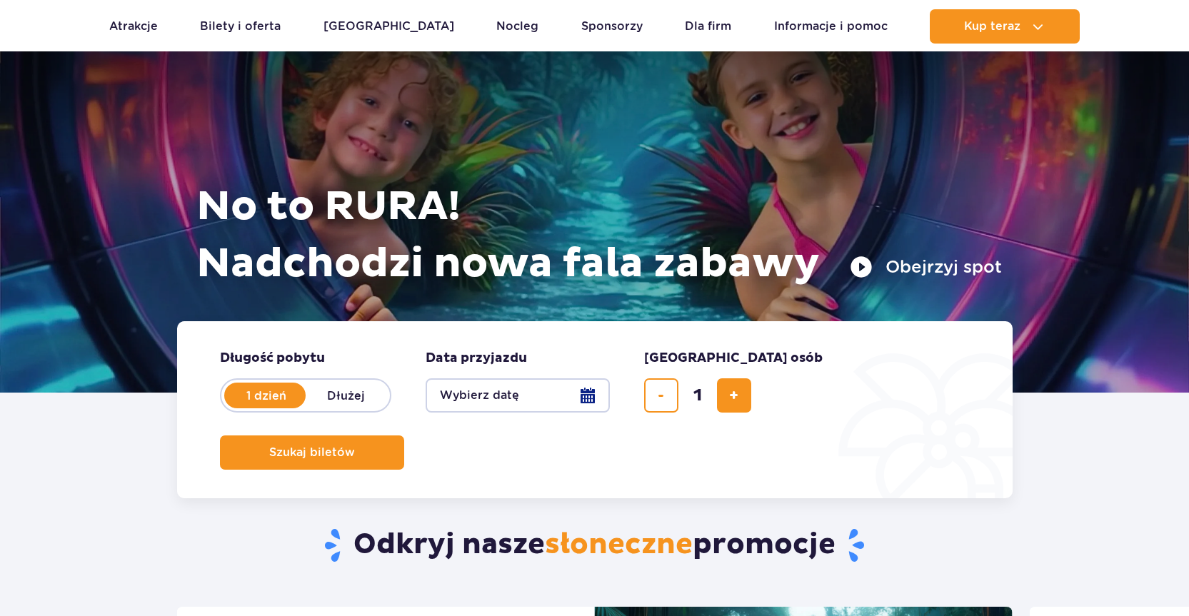
scroll to position [71, 0]
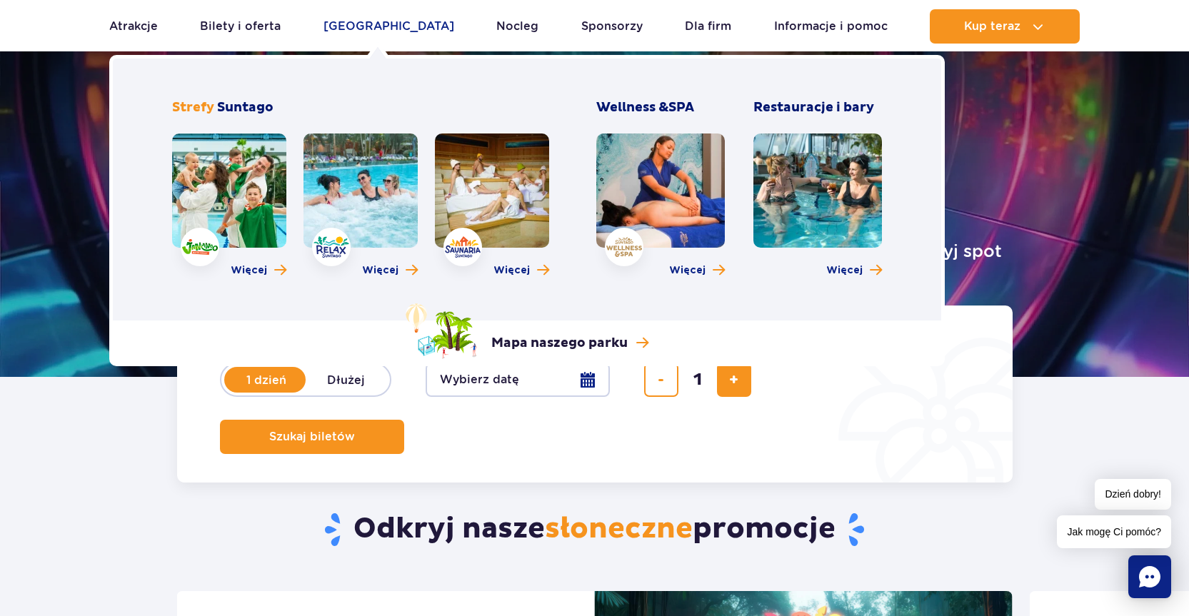
click at [377, 29] on link "[GEOGRAPHIC_DATA]" at bounding box center [388, 26] width 131 height 34
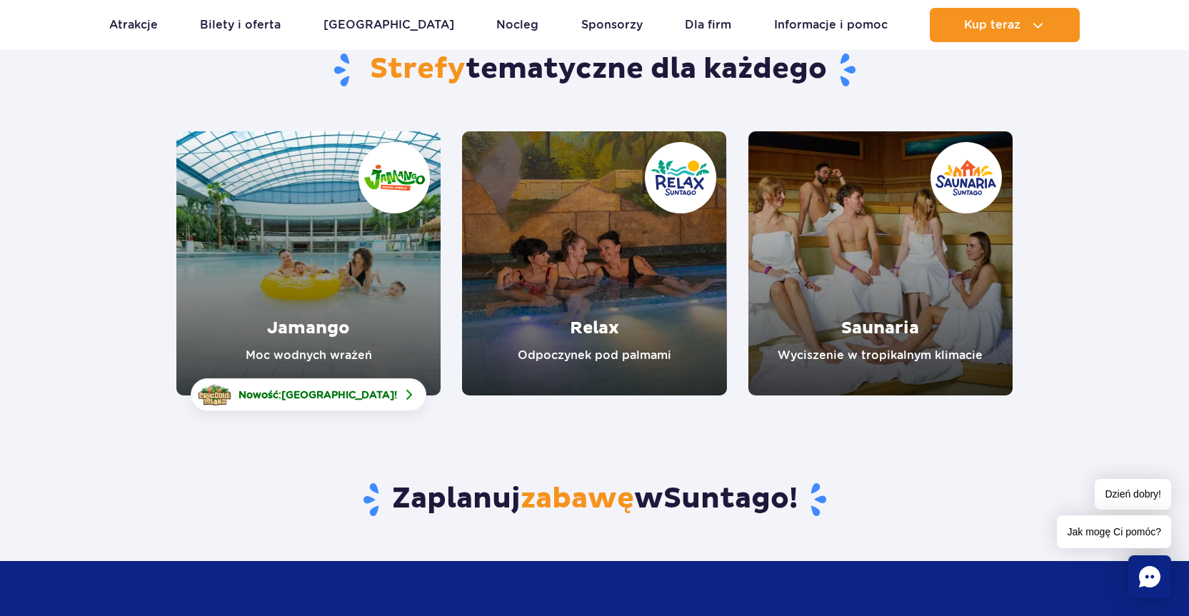
click at [328, 322] on link "Jamango" at bounding box center [308, 263] width 264 height 264
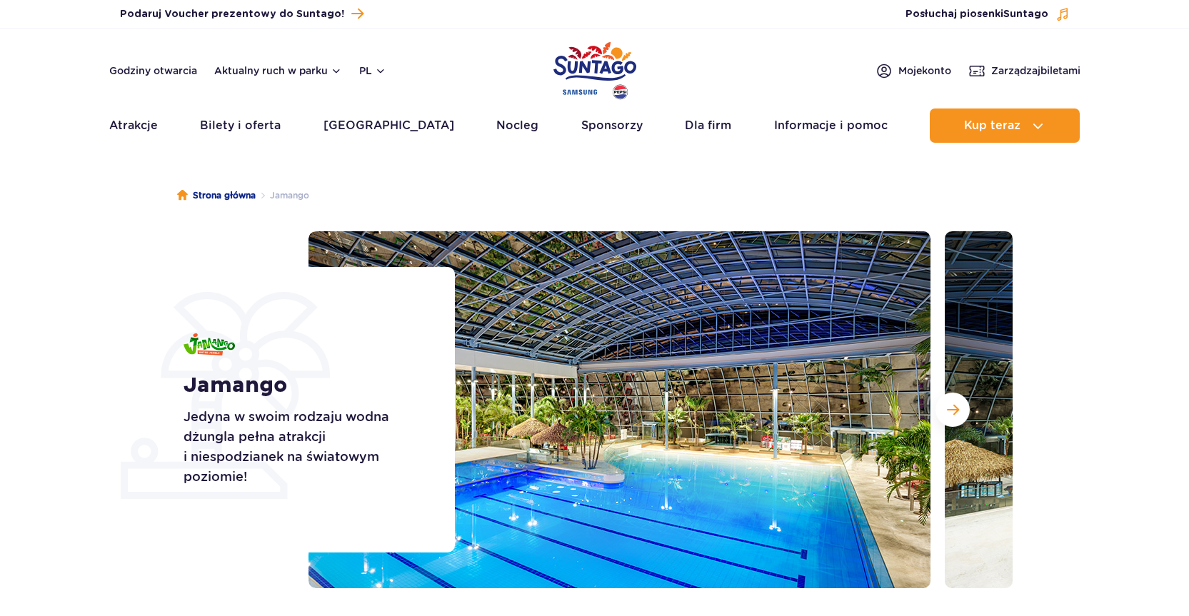
scroll to position [71, 0]
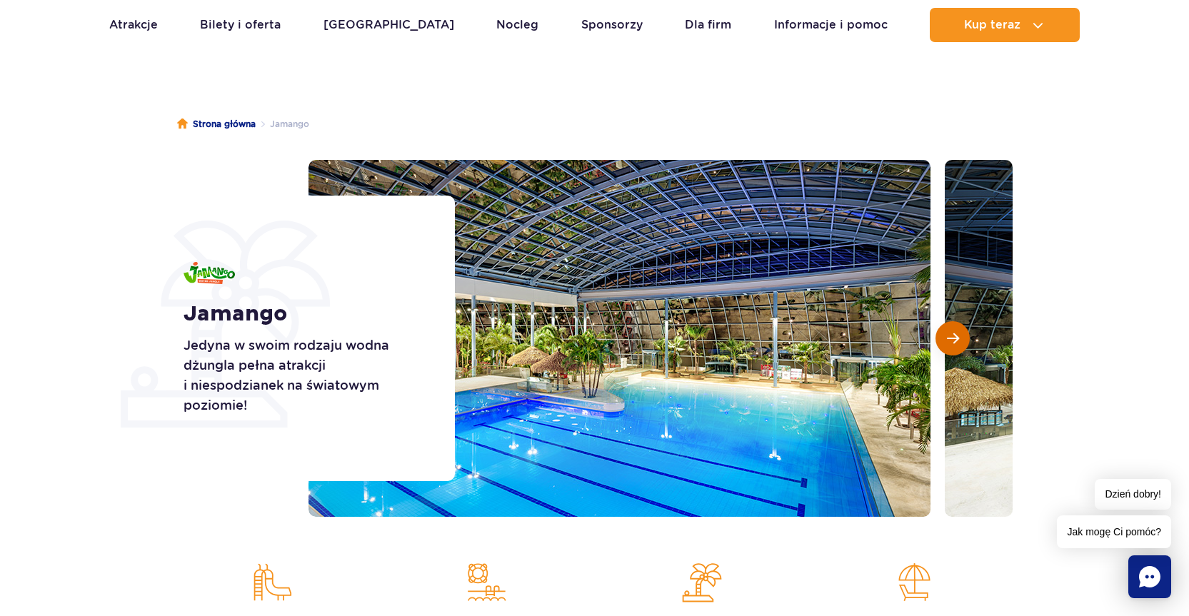
click at [958, 340] on span "Następny slajd" at bounding box center [953, 338] width 12 height 13
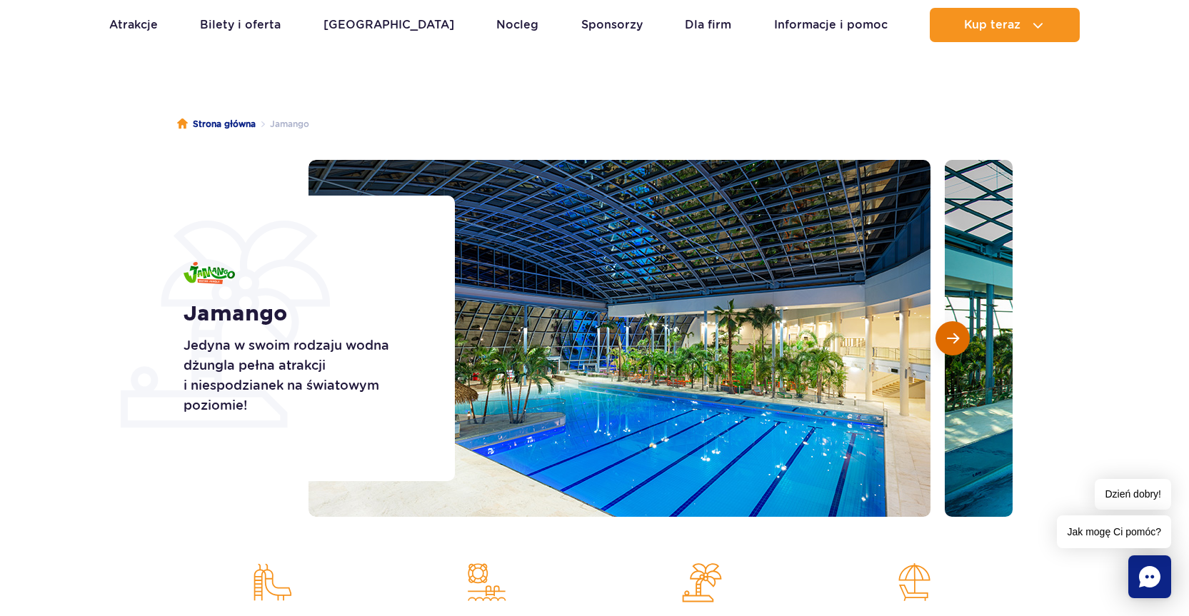
click at [955, 340] on span "Następny slajd" at bounding box center [953, 338] width 12 height 13
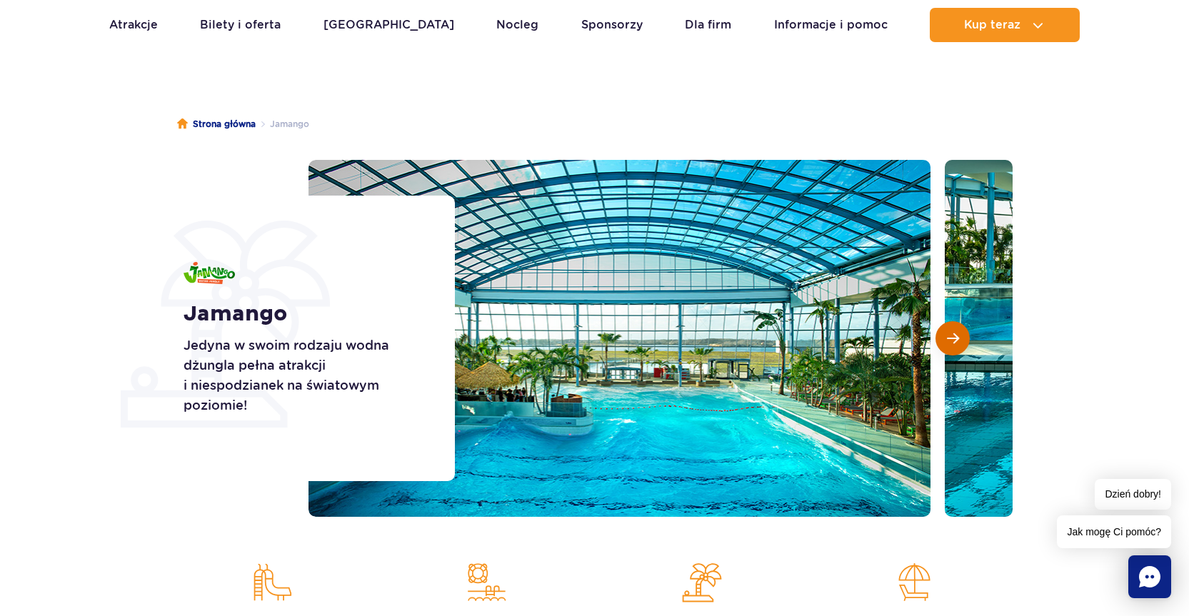
click at [955, 340] on span "Następny slajd" at bounding box center [953, 338] width 12 height 13
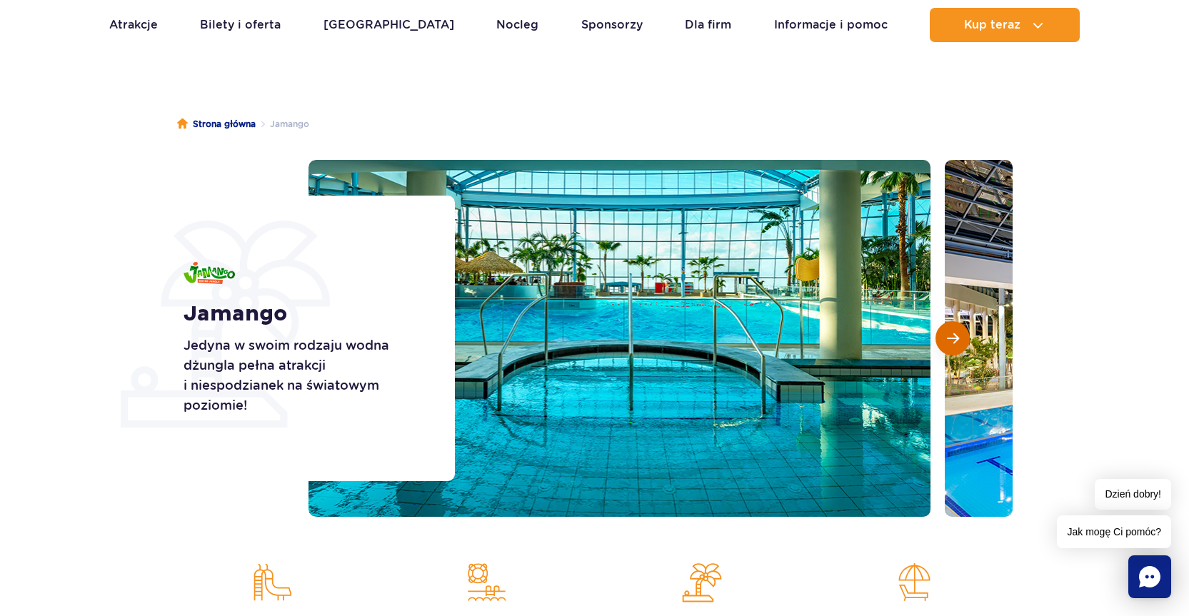
click at [954, 340] on span "Następny slajd" at bounding box center [953, 338] width 12 height 13
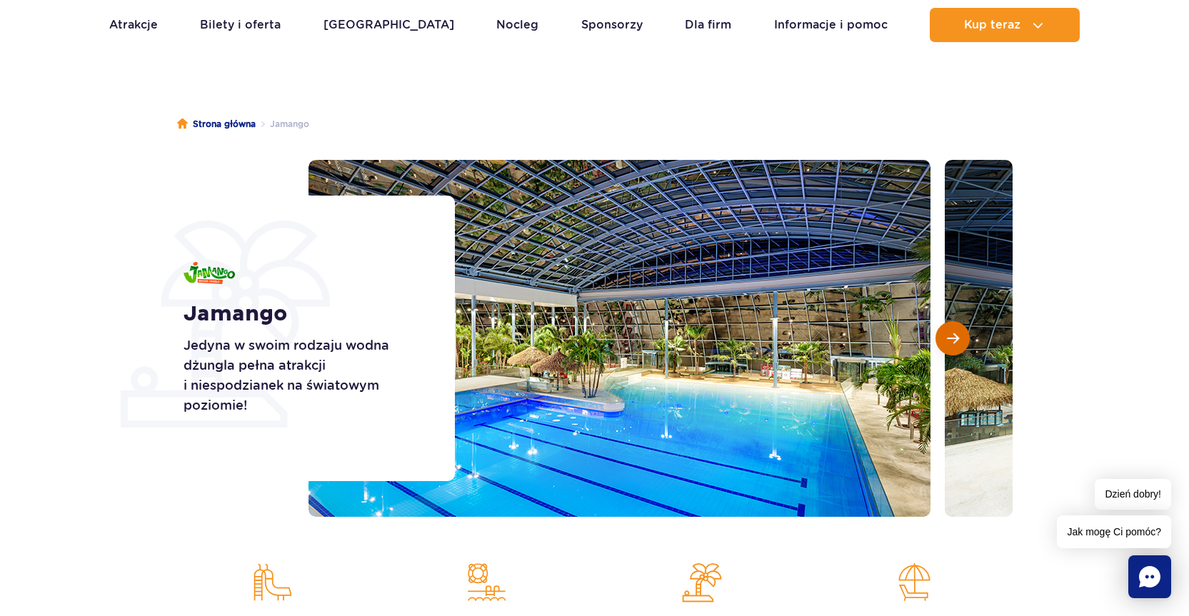
click at [954, 340] on span "Następny slajd" at bounding box center [953, 338] width 12 height 13
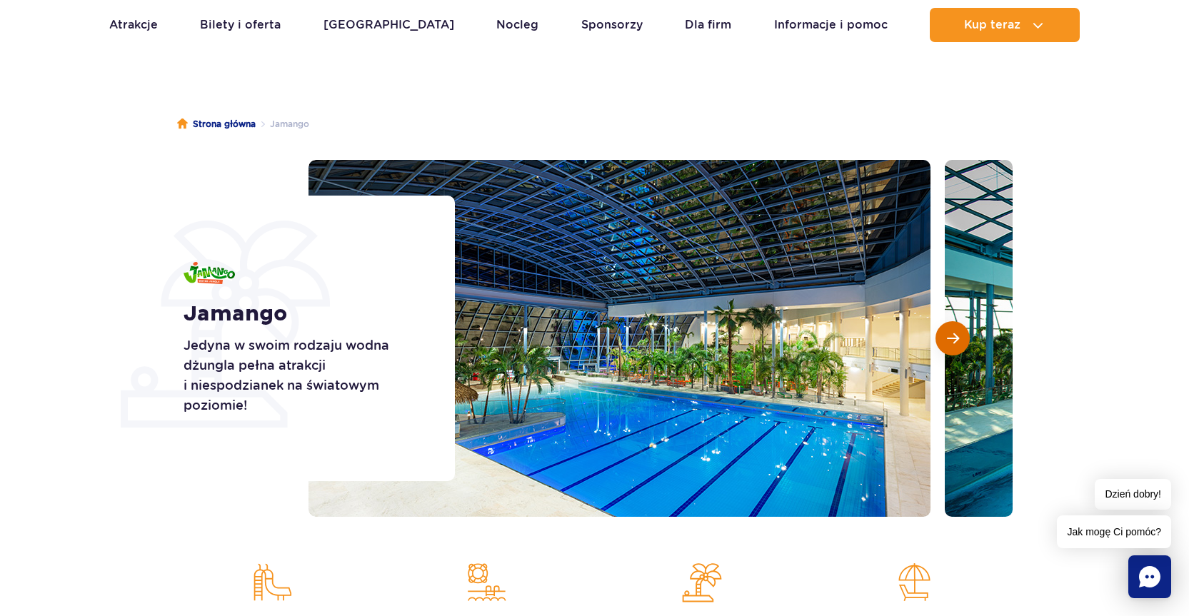
click at [954, 340] on span "Następny slajd" at bounding box center [953, 338] width 12 height 13
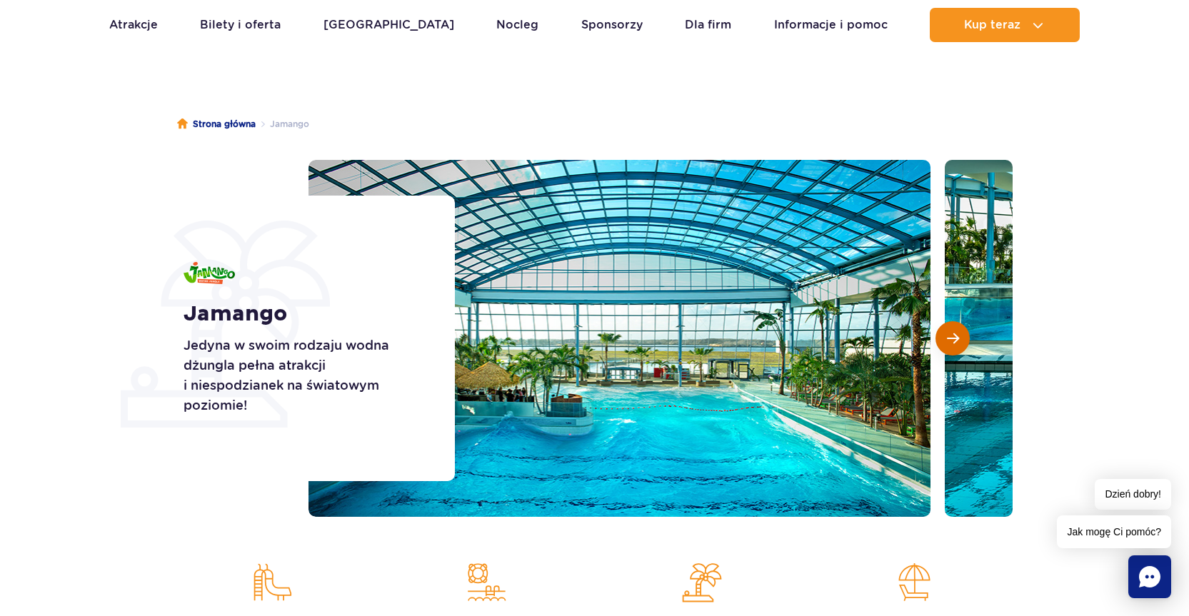
click at [954, 340] on span "Następny slajd" at bounding box center [953, 338] width 12 height 13
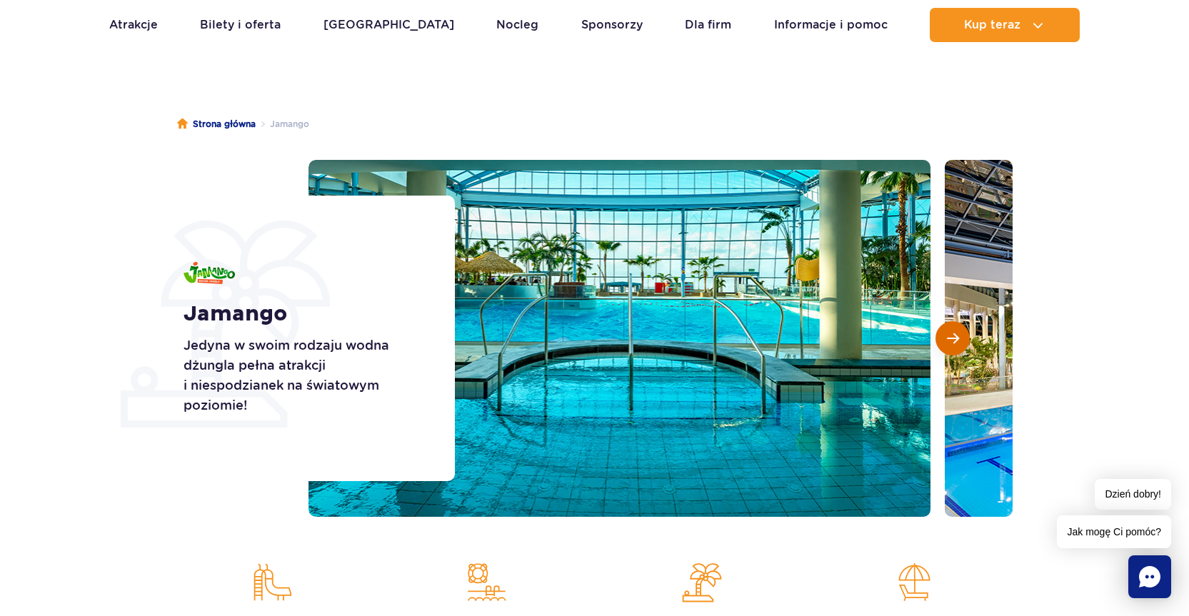
click at [953, 340] on span "Następny slajd" at bounding box center [953, 338] width 12 height 13
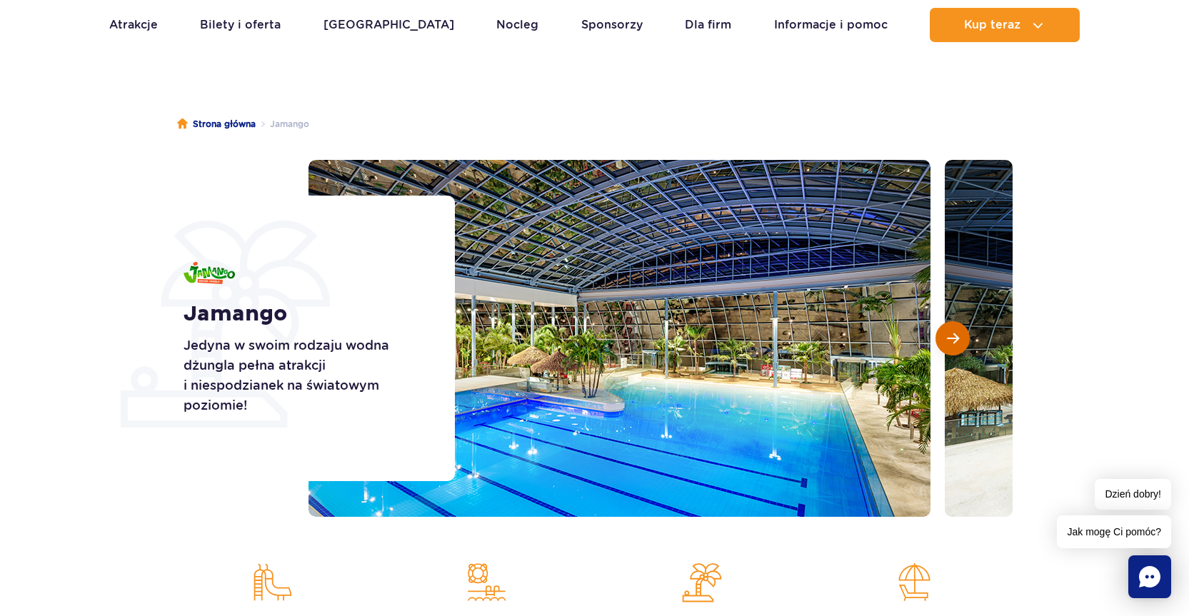
click at [953, 340] on span "Następny slajd" at bounding box center [953, 338] width 12 height 13
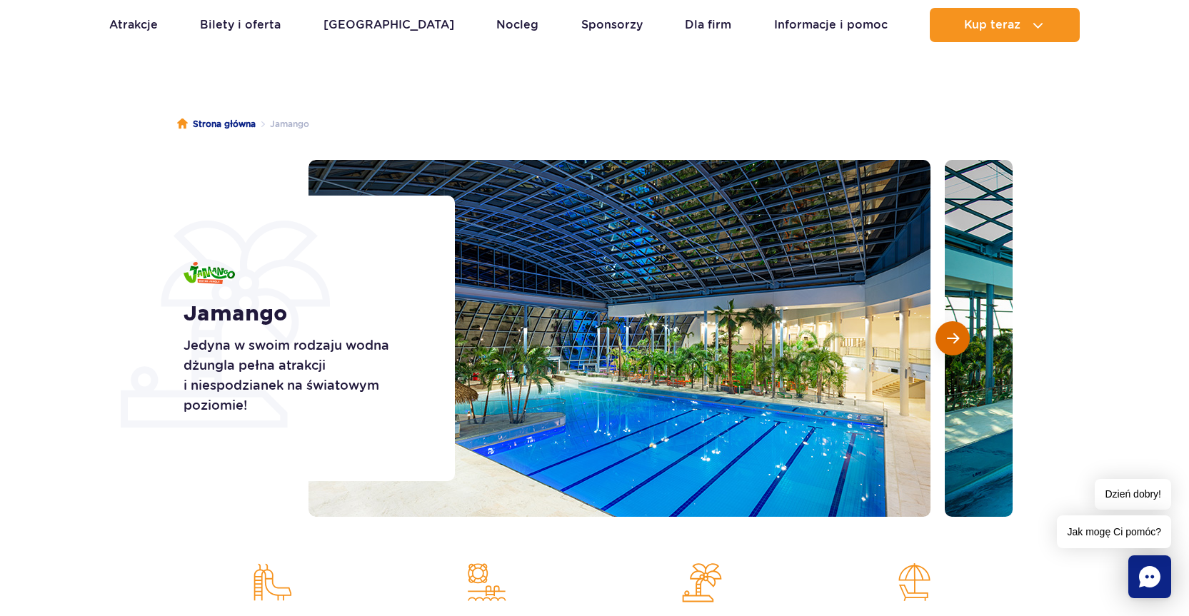
click at [953, 340] on span "Następny slajd" at bounding box center [953, 338] width 12 height 13
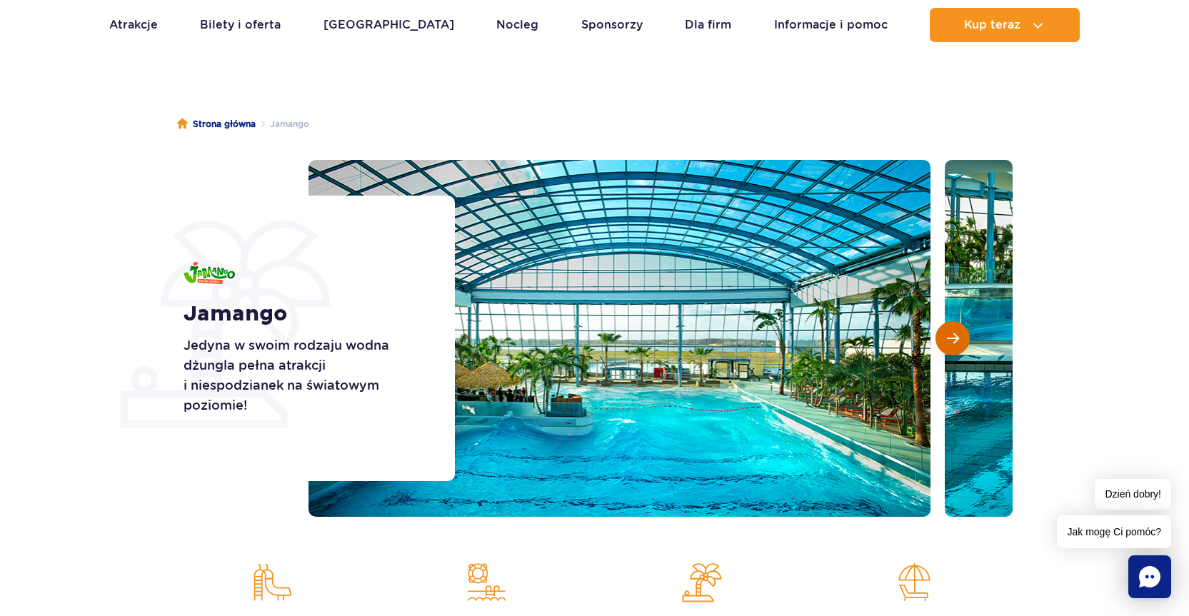
click at [953, 340] on span "Następny slajd" at bounding box center [953, 338] width 12 height 13
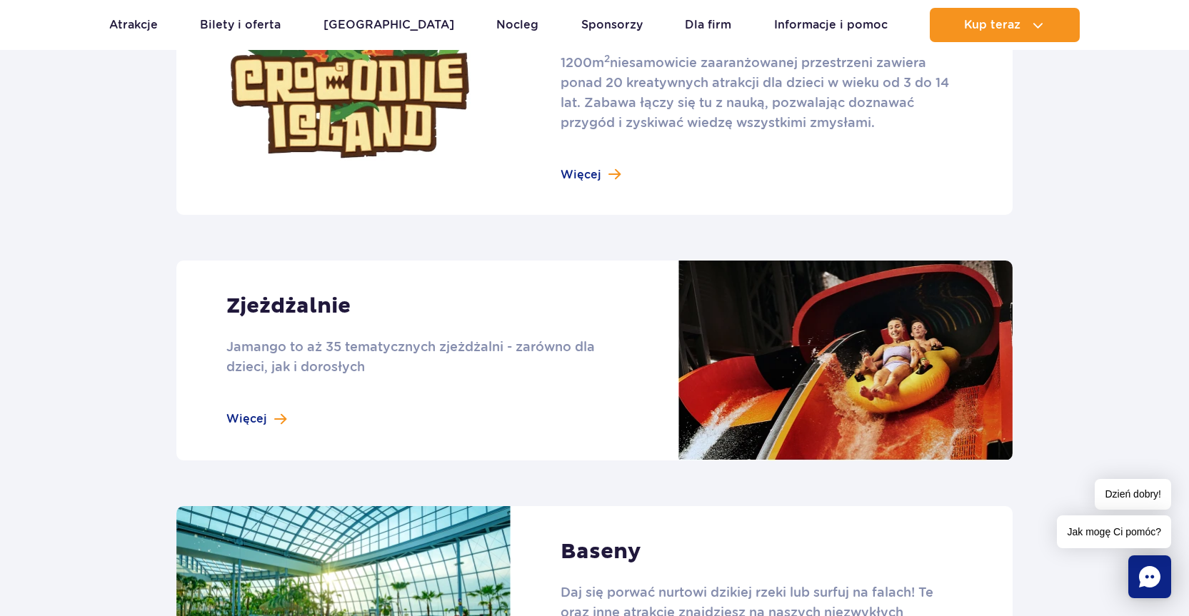
scroll to position [1071, 0]
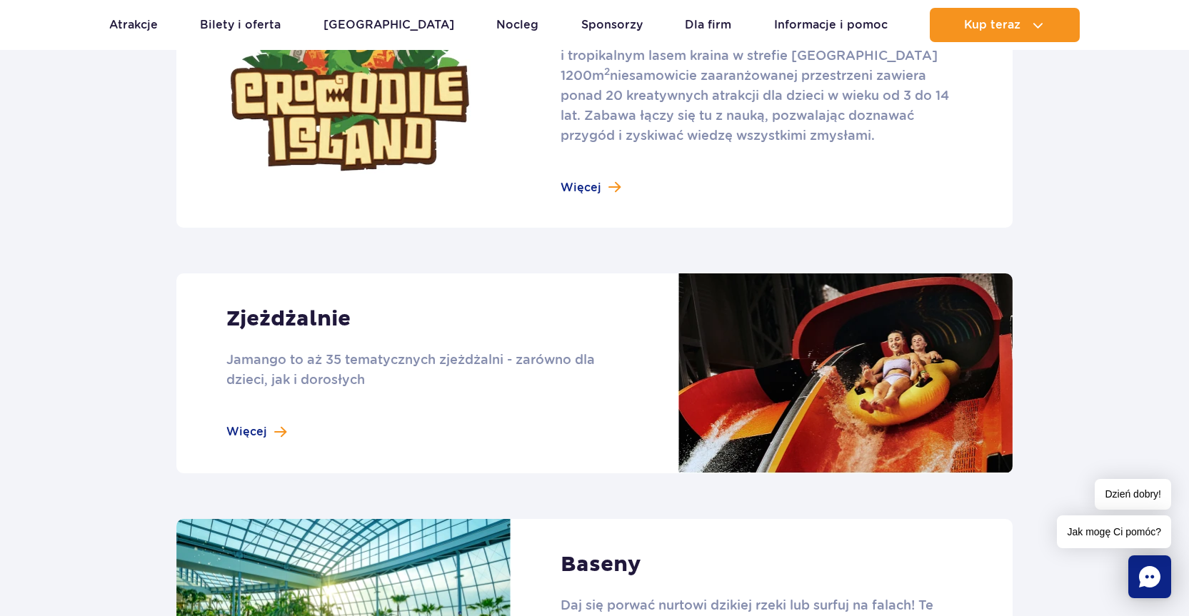
click at [308, 318] on link at bounding box center [594, 373] width 836 height 200
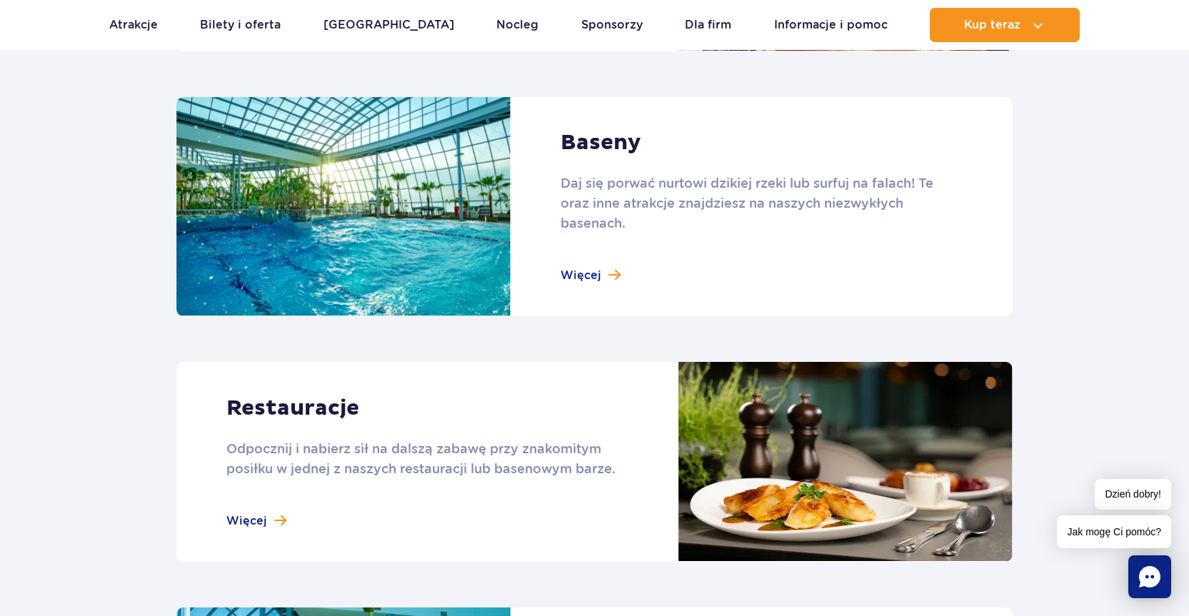
scroll to position [1428, 0]
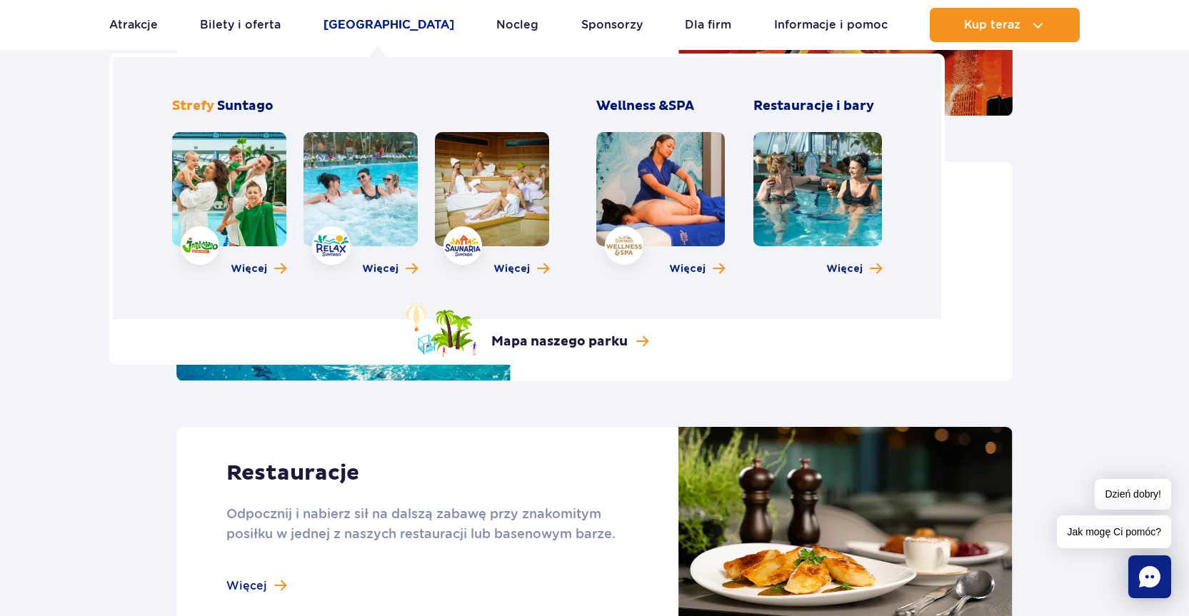
click at [362, 16] on link "[GEOGRAPHIC_DATA]" at bounding box center [388, 25] width 131 height 34
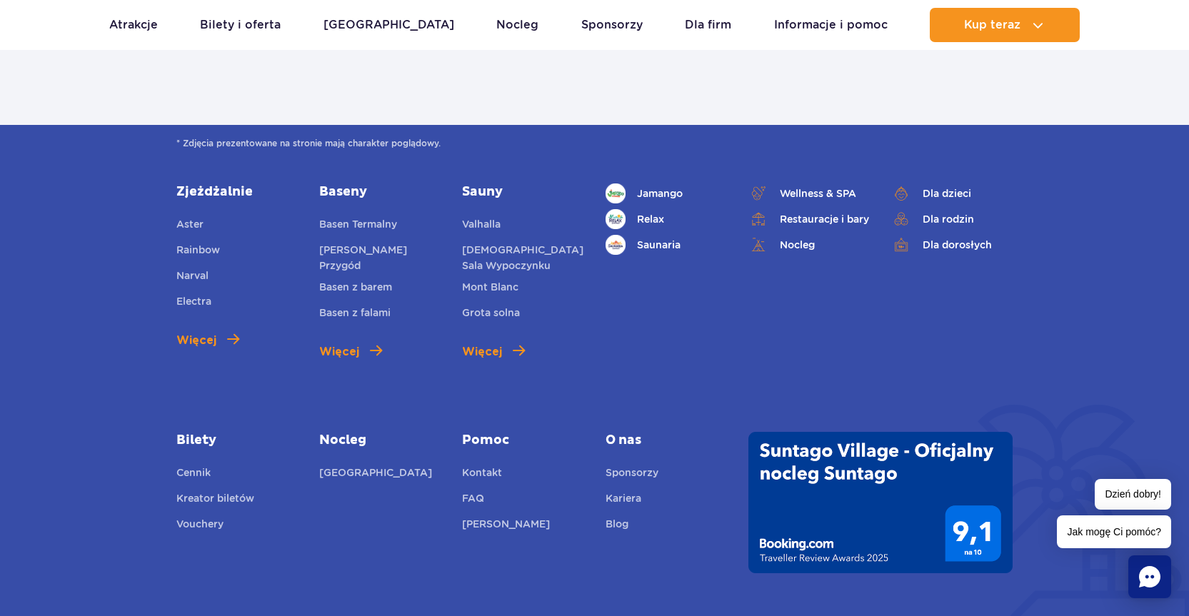
scroll to position [928, 0]
click at [199, 338] on span "Więcej" at bounding box center [196, 341] width 40 height 17
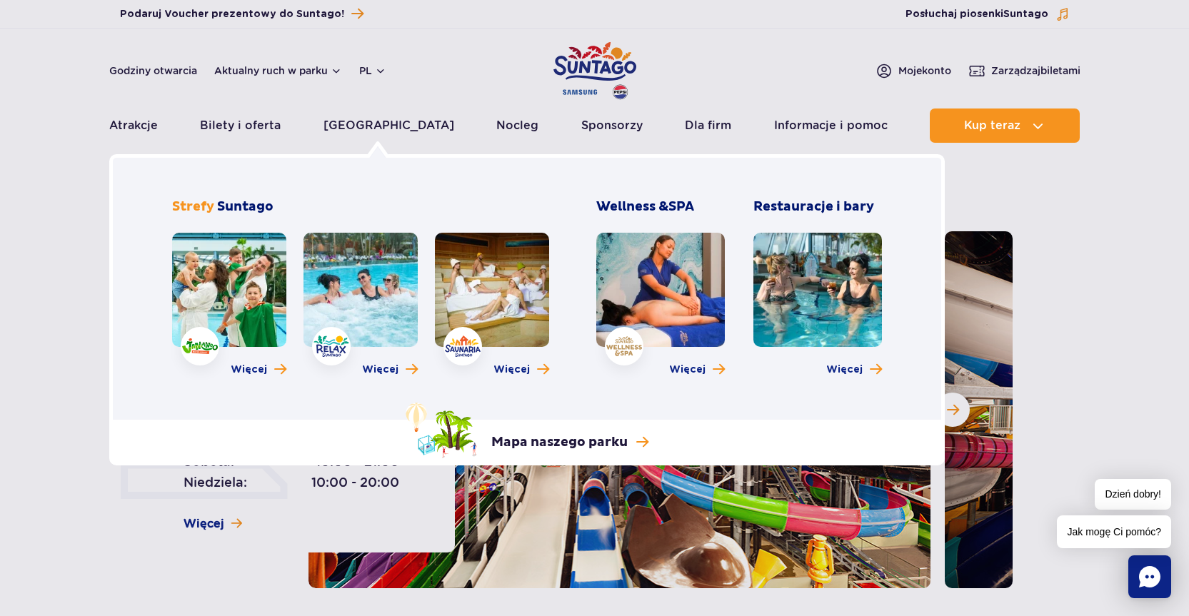
click at [379, 279] on link at bounding box center [360, 290] width 114 height 114
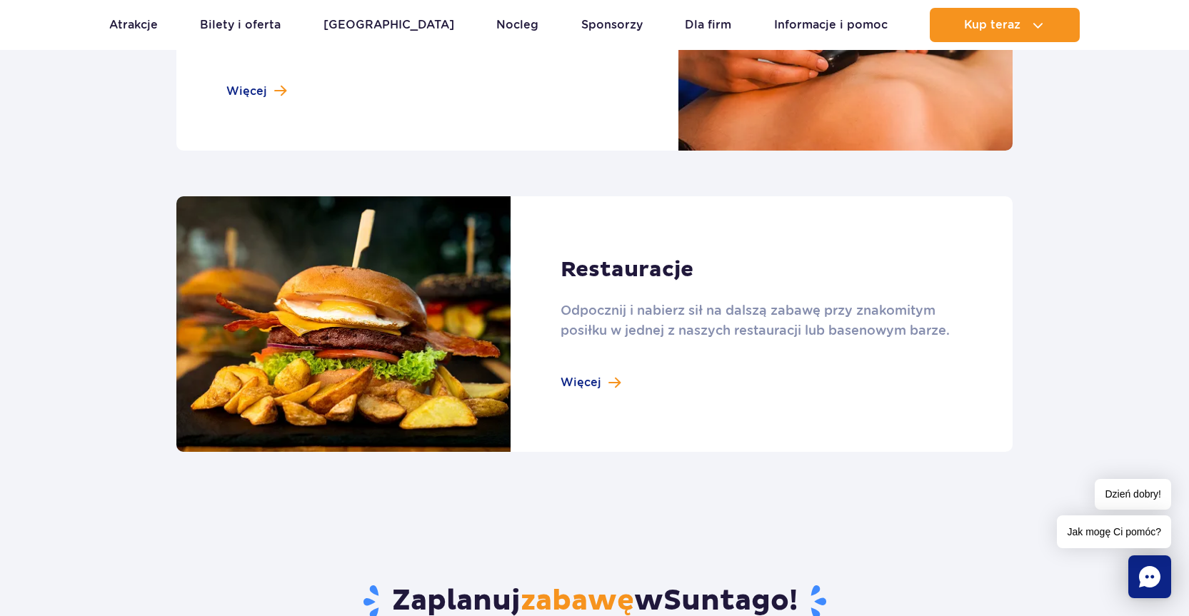
scroll to position [1500, 0]
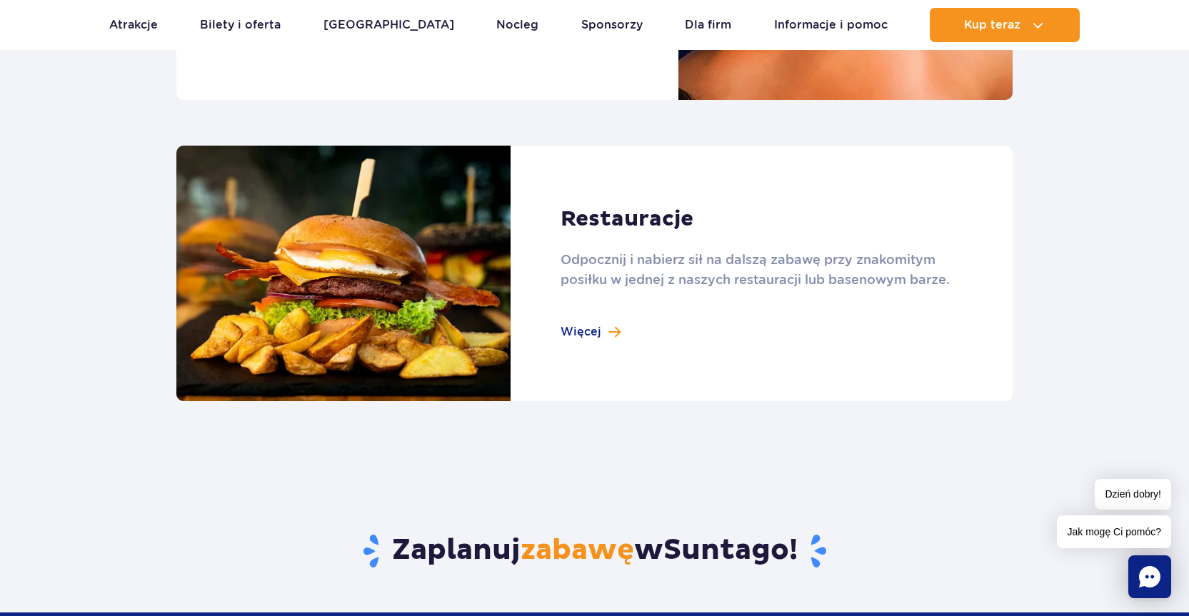
click at [592, 326] on link at bounding box center [594, 274] width 836 height 256
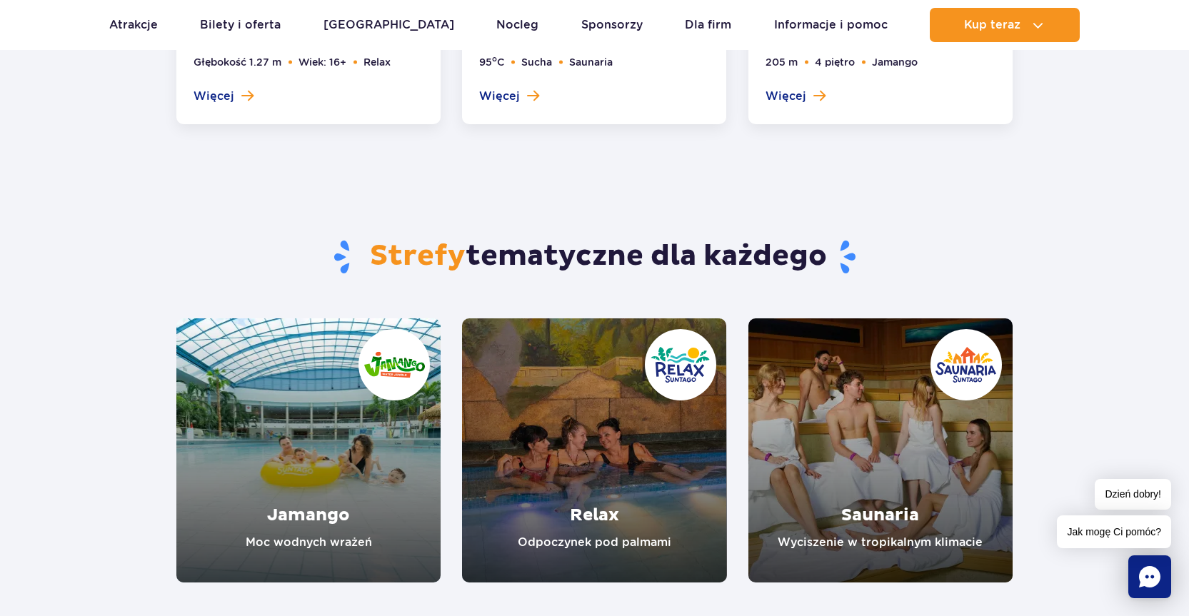
scroll to position [2356, 0]
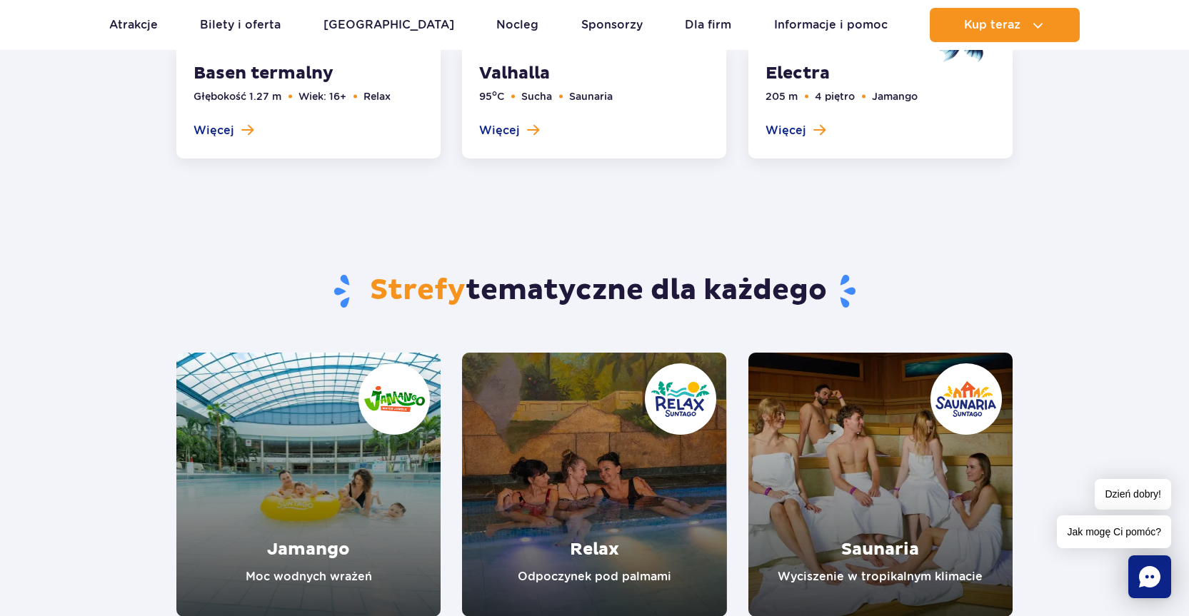
click at [326, 548] on link "Jamango" at bounding box center [308, 485] width 264 height 264
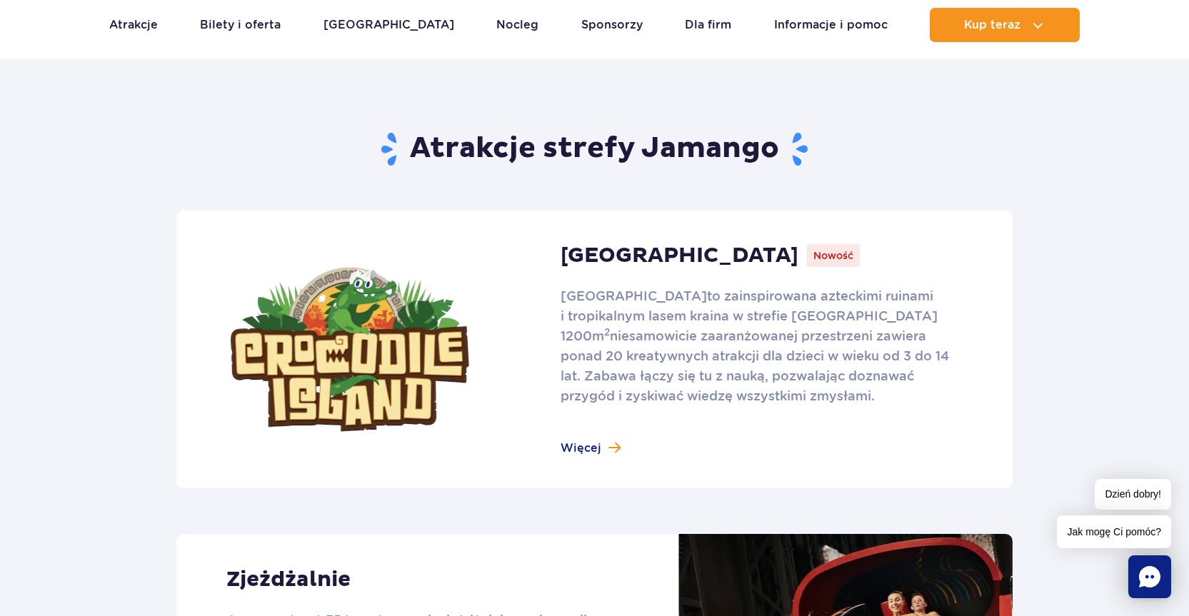
scroll to position [785, 0]
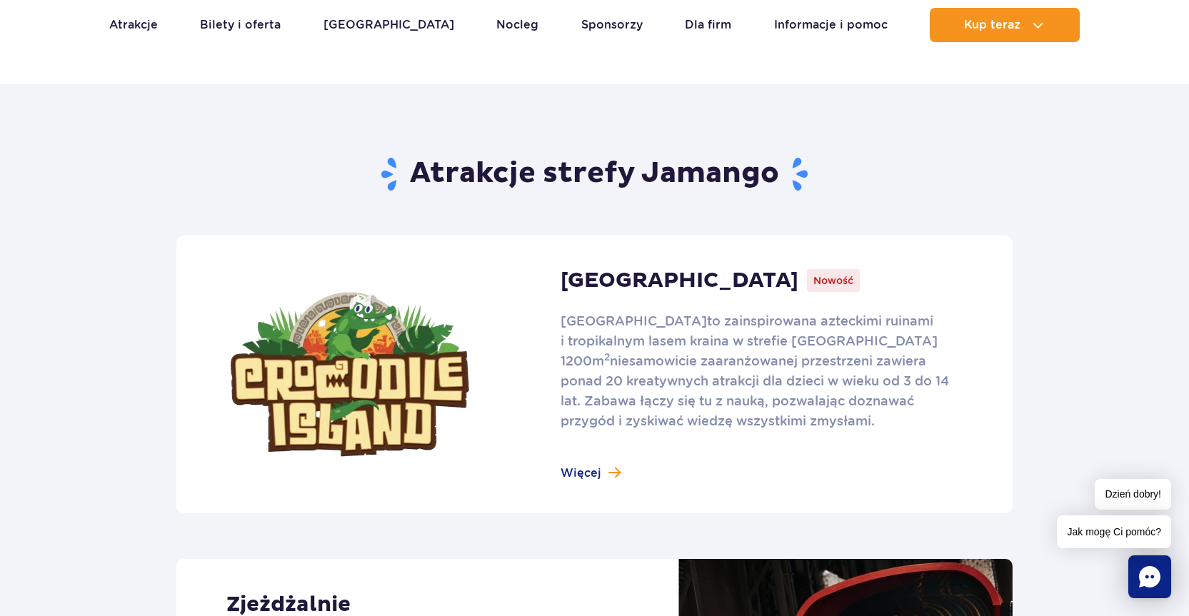
click at [589, 471] on link at bounding box center [594, 375] width 836 height 278
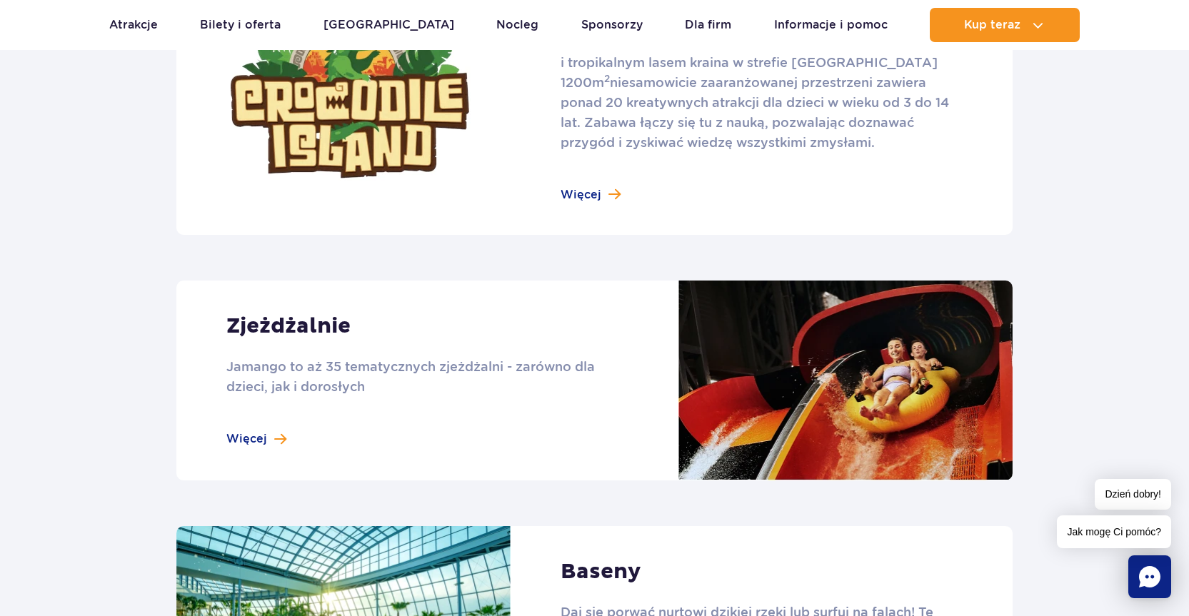
scroll to position [1071, 0]
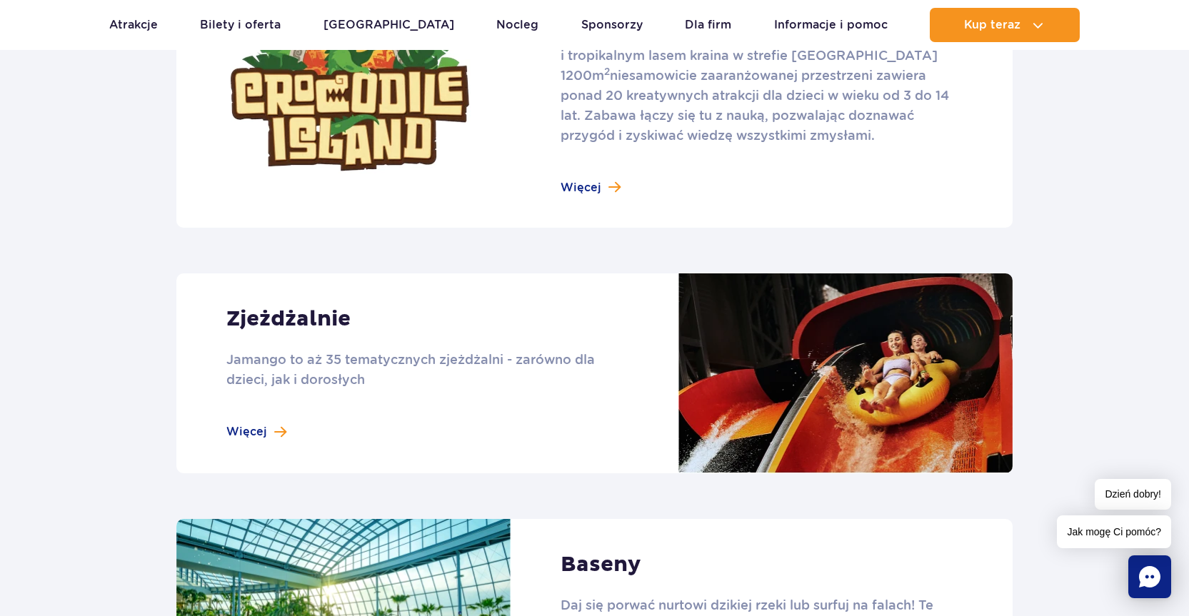
click at [316, 315] on link at bounding box center [594, 373] width 836 height 200
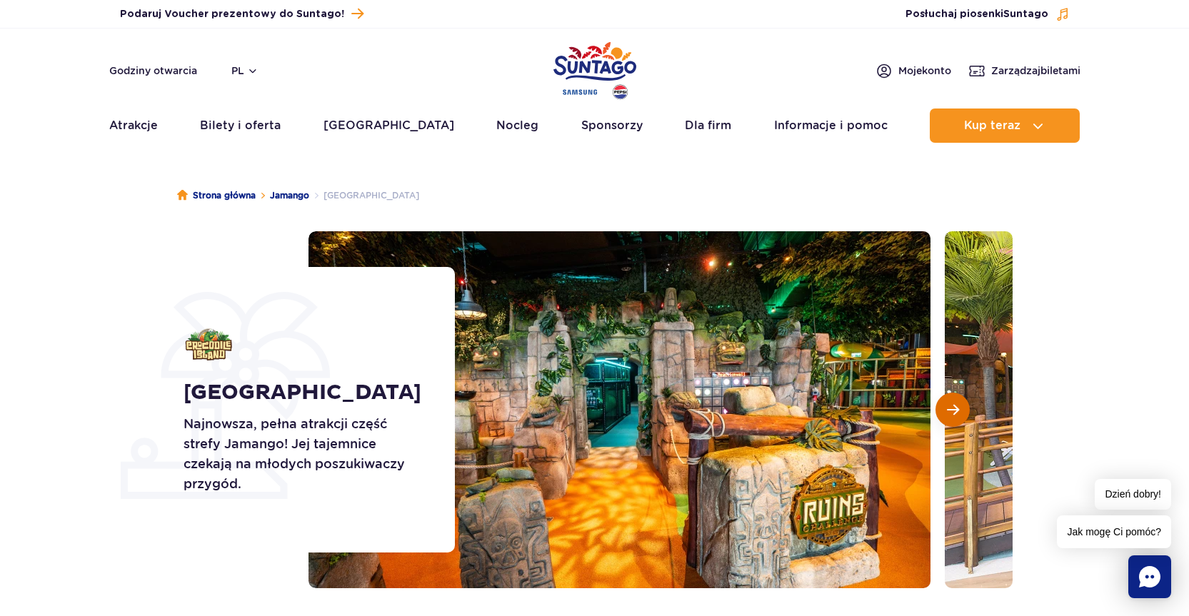
click at [955, 408] on span "Następny slajd" at bounding box center [953, 409] width 12 height 13
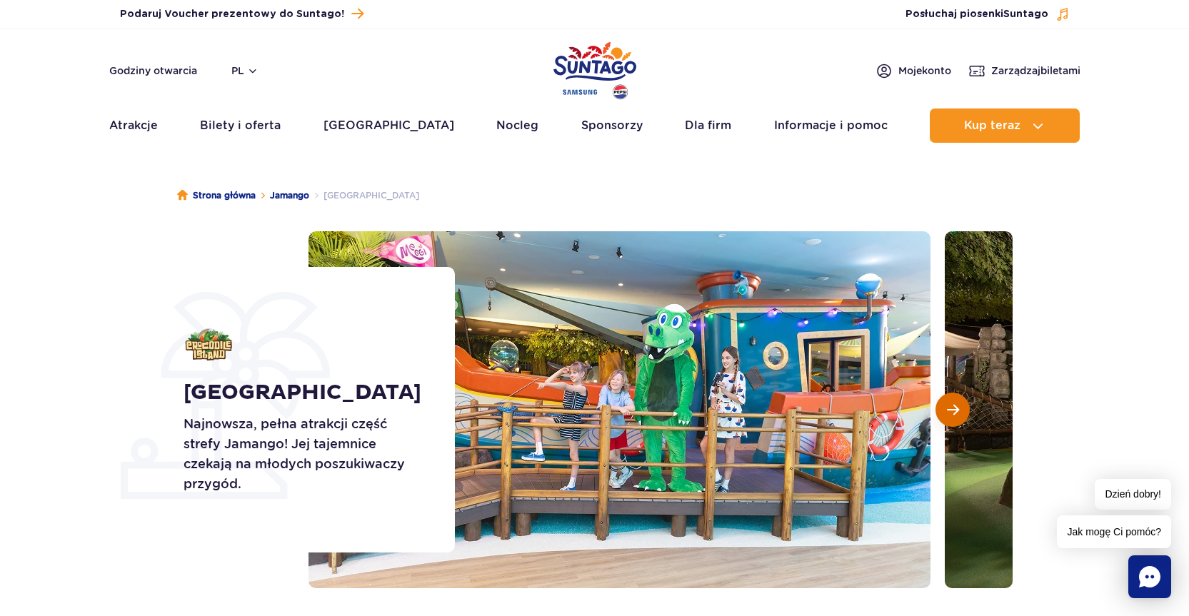
click at [948, 409] on span "Następny slajd" at bounding box center [953, 409] width 12 height 13
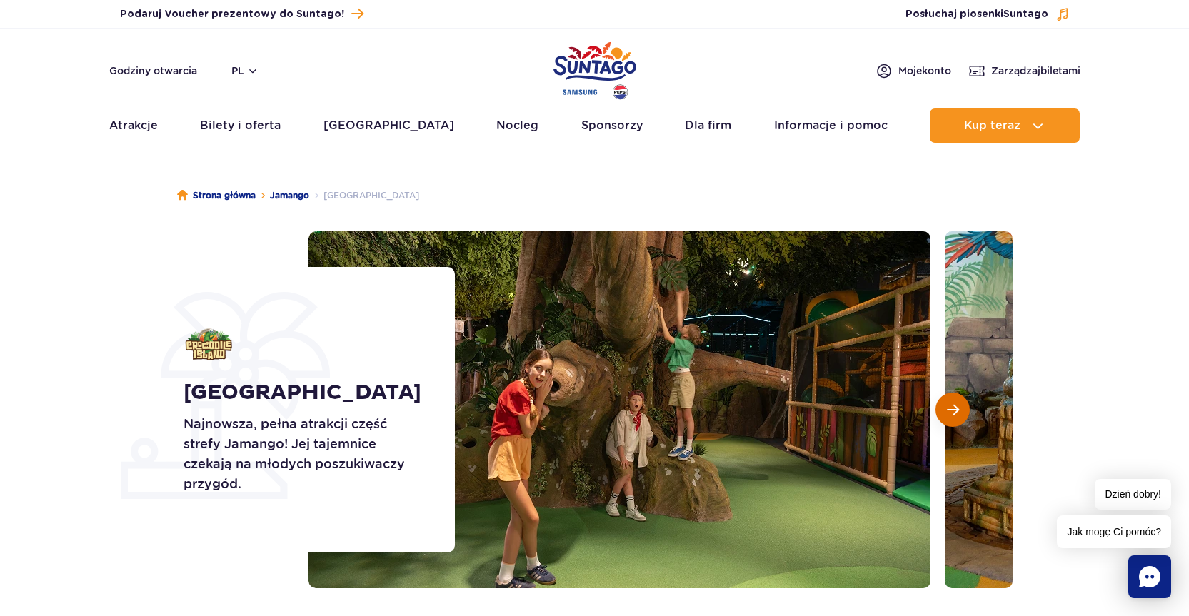
click at [948, 409] on span "Następny slajd" at bounding box center [953, 409] width 12 height 13
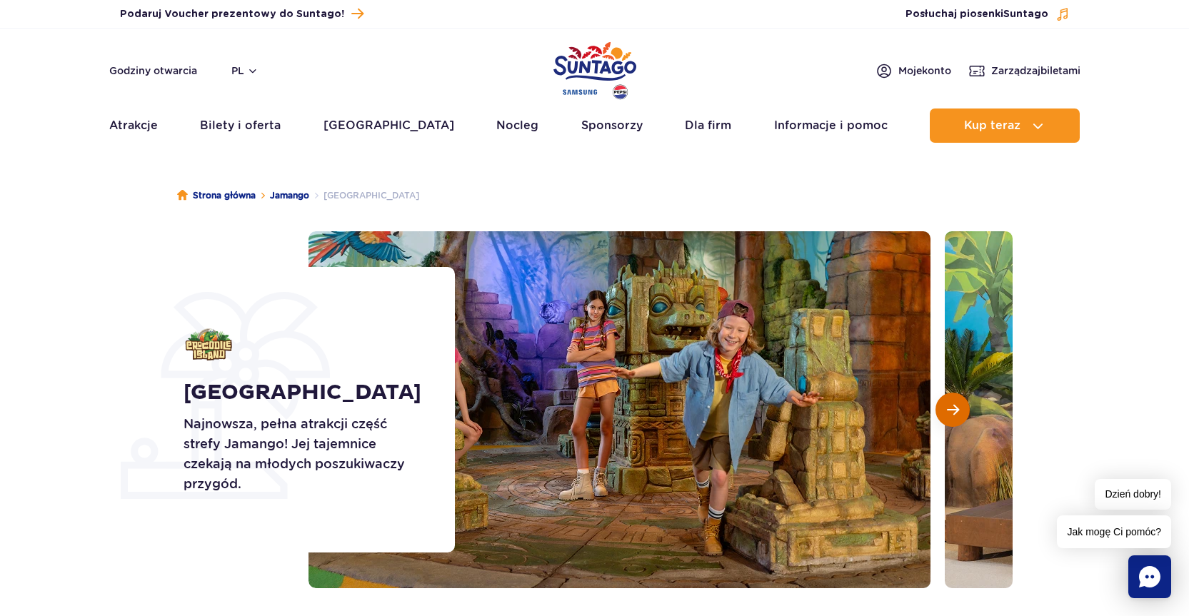
click at [948, 409] on span "Następny slajd" at bounding box center [953, 409] width 12 height 13
